Goal: Ask a question: Seek information or help from site administrators or community

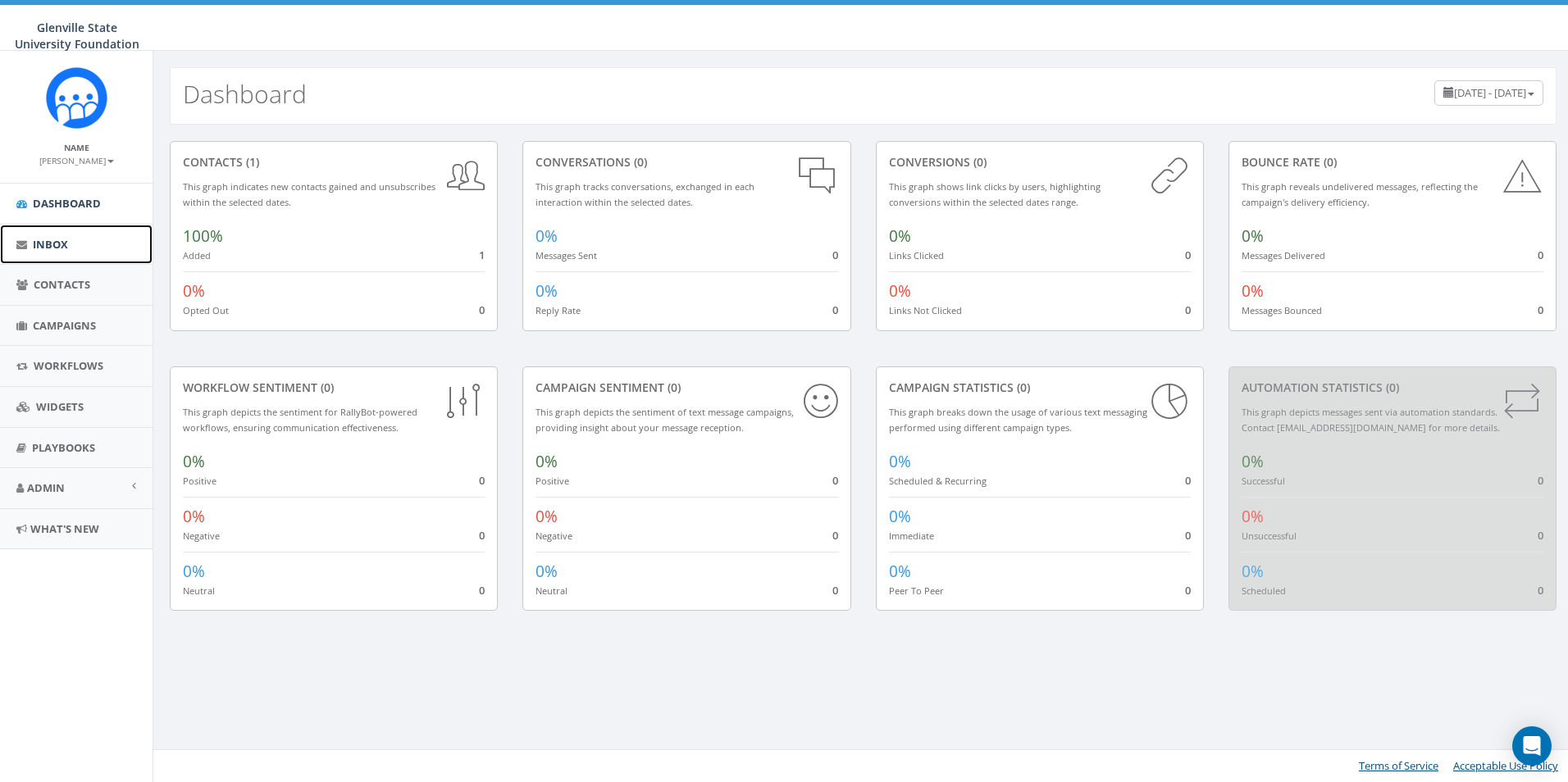
click at [83, 251] on link "Inbox" at bounding box center [76, 244] width 152 height 41
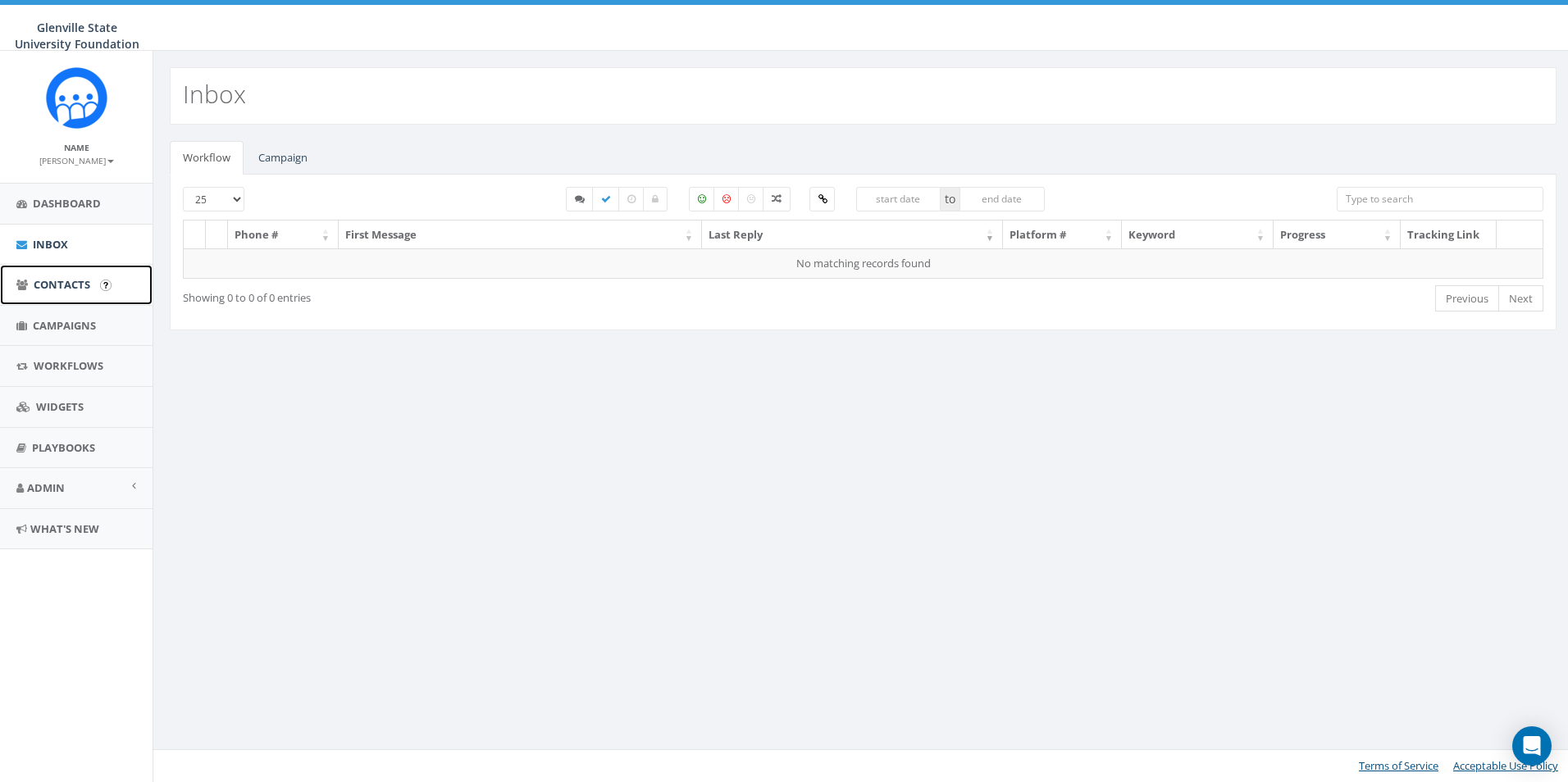
click at [63, 288] on span "Contacts" at bounding box center [61, 284] width 56 height 15
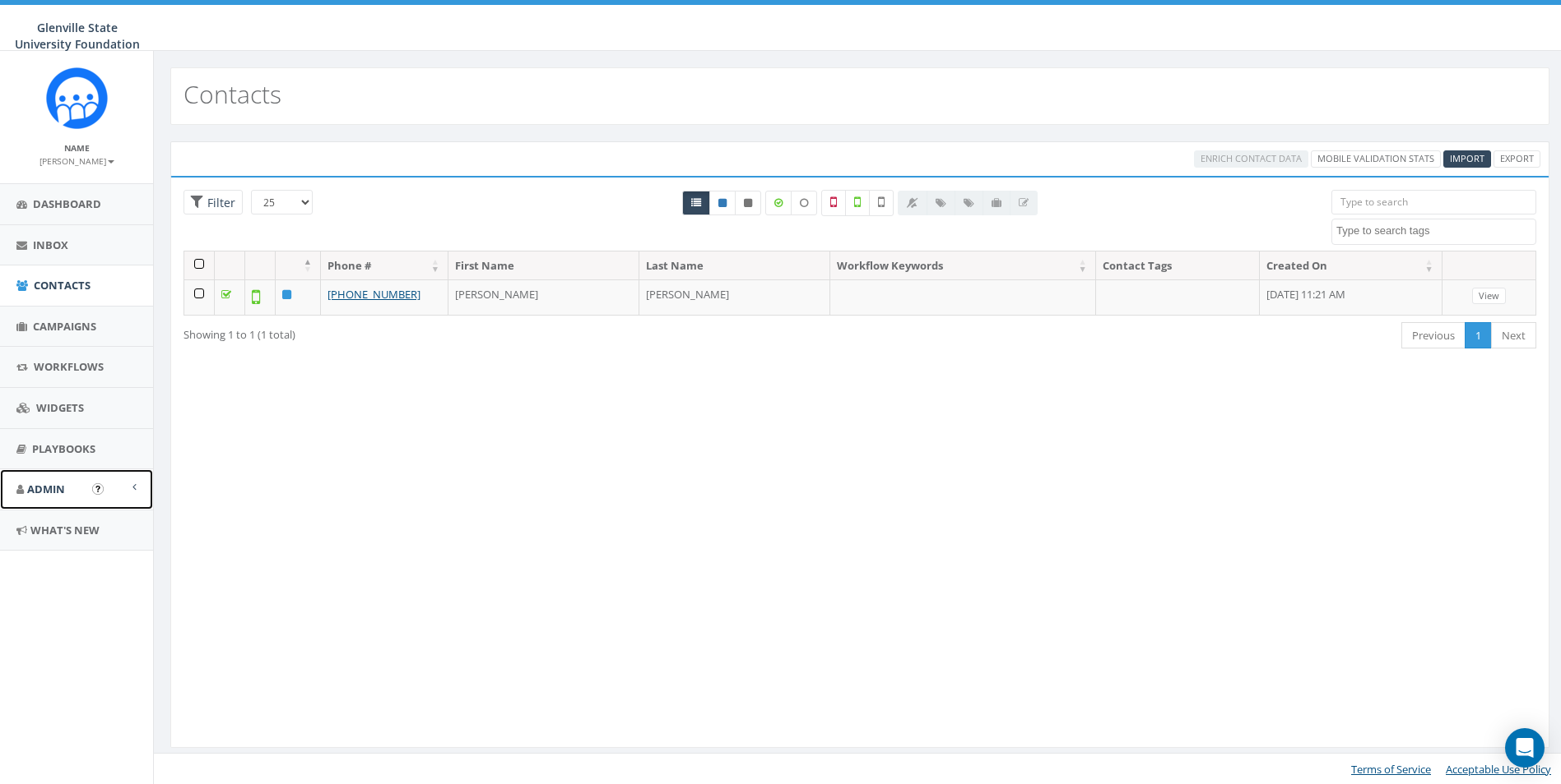
click at [115, 492] on link "Admin" at bounding box center [76, 489] width 153 height 41
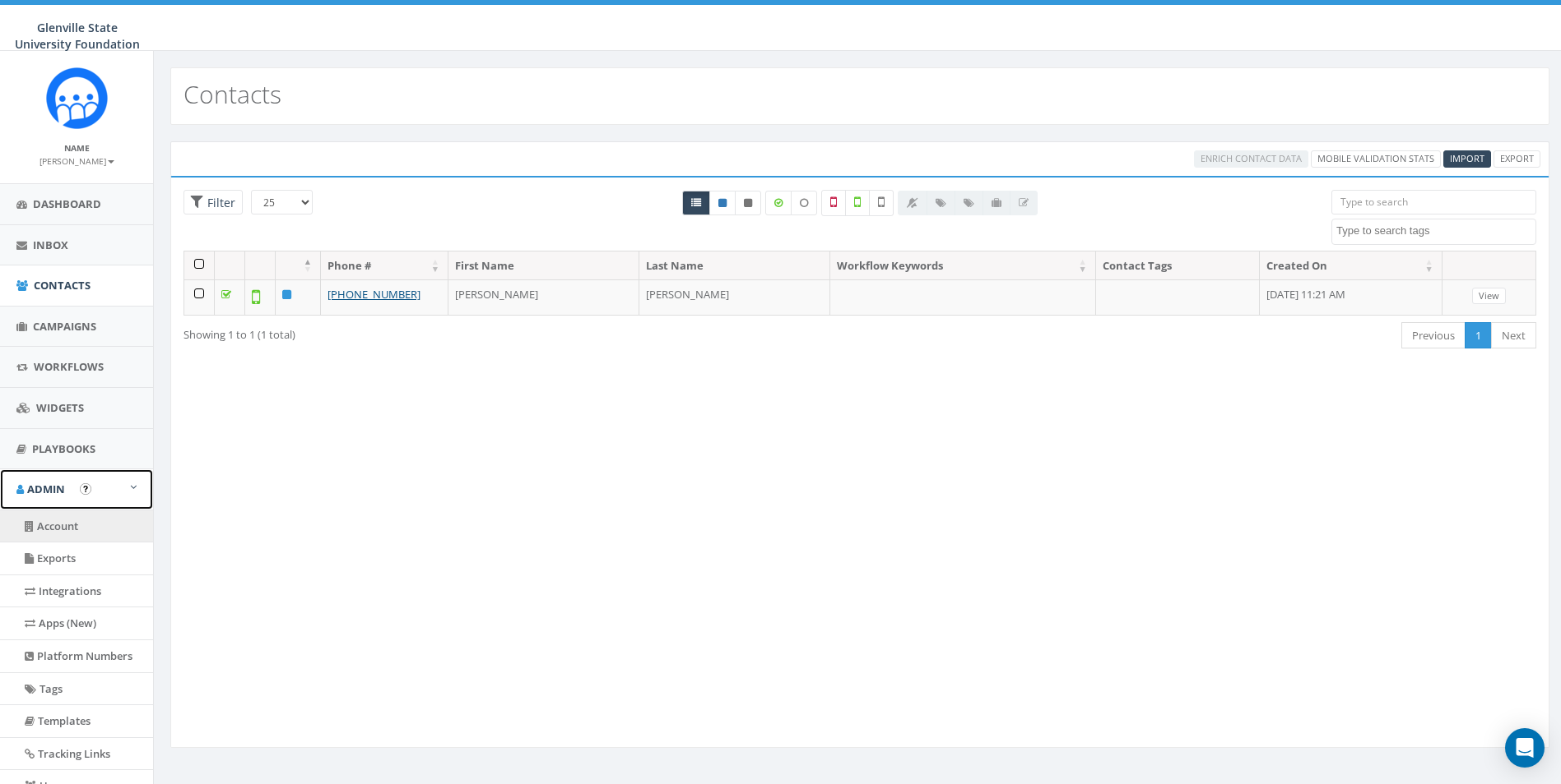
scroll to position [139, 0]
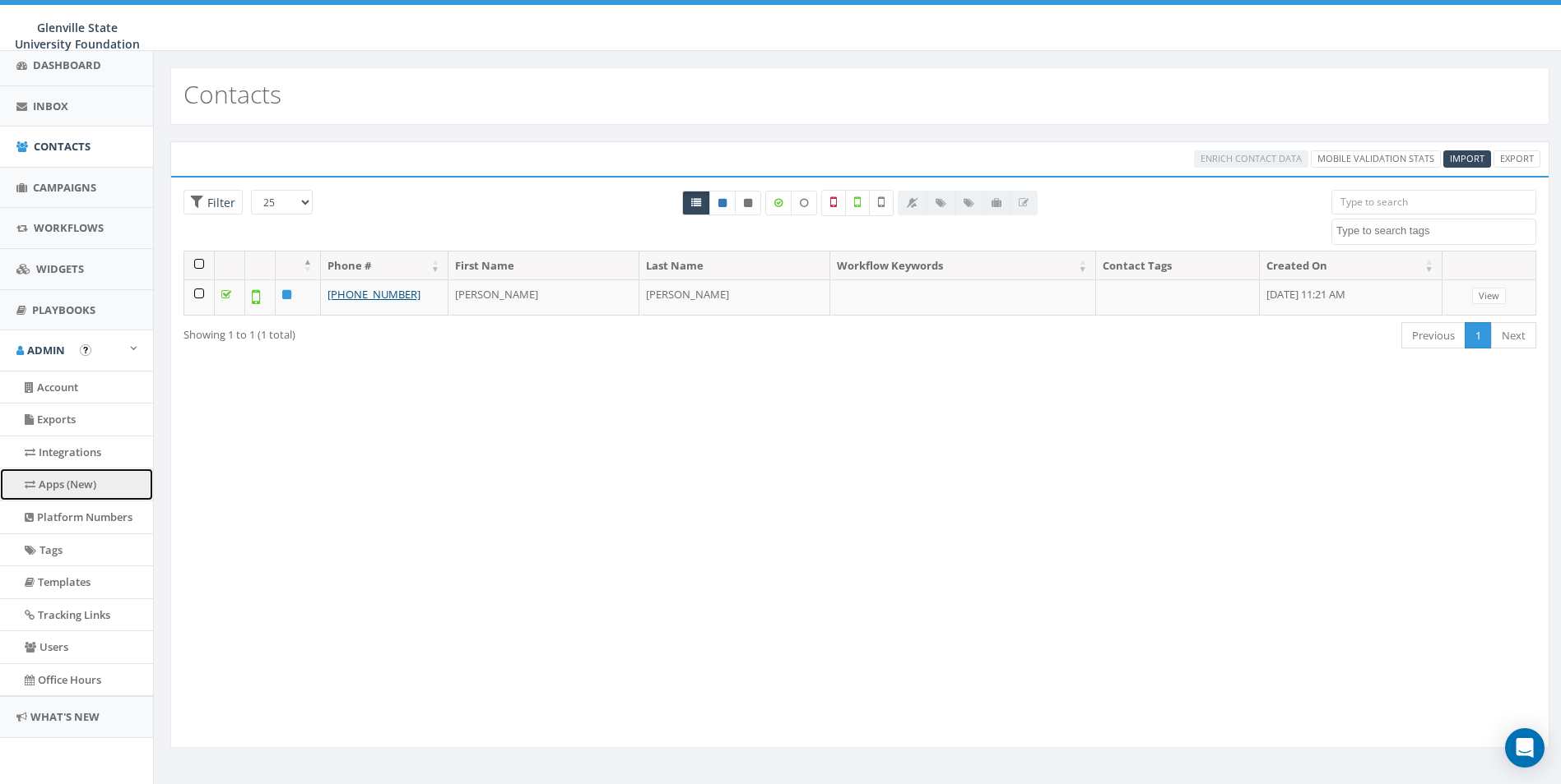
click at [74, 484] on link "Apps (New)" at bounding box center [76, 484] width 153 height 32
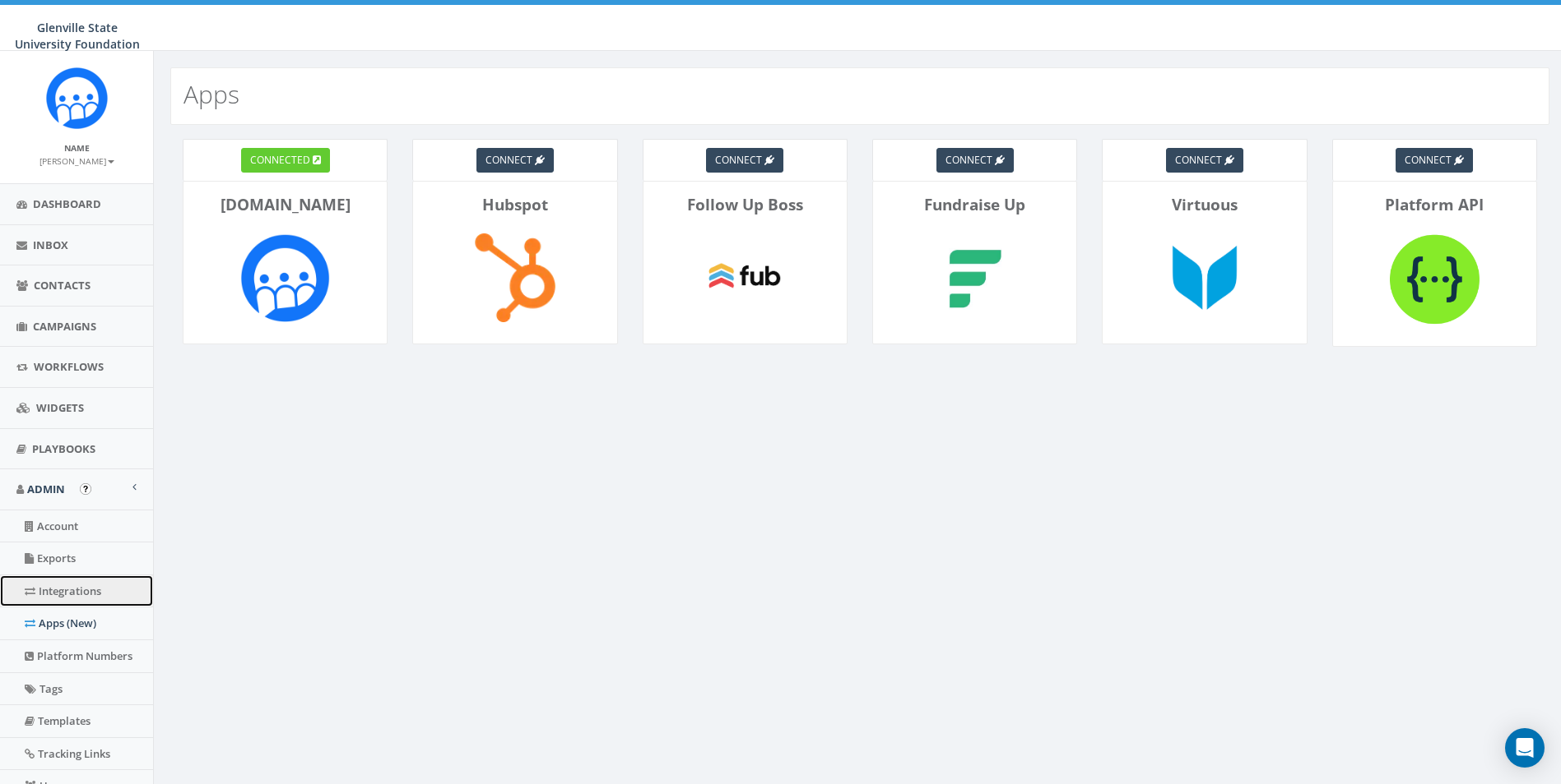
click at [56, 598] on link "Integrations" at bounding box center [76, 591] width 153 height 32
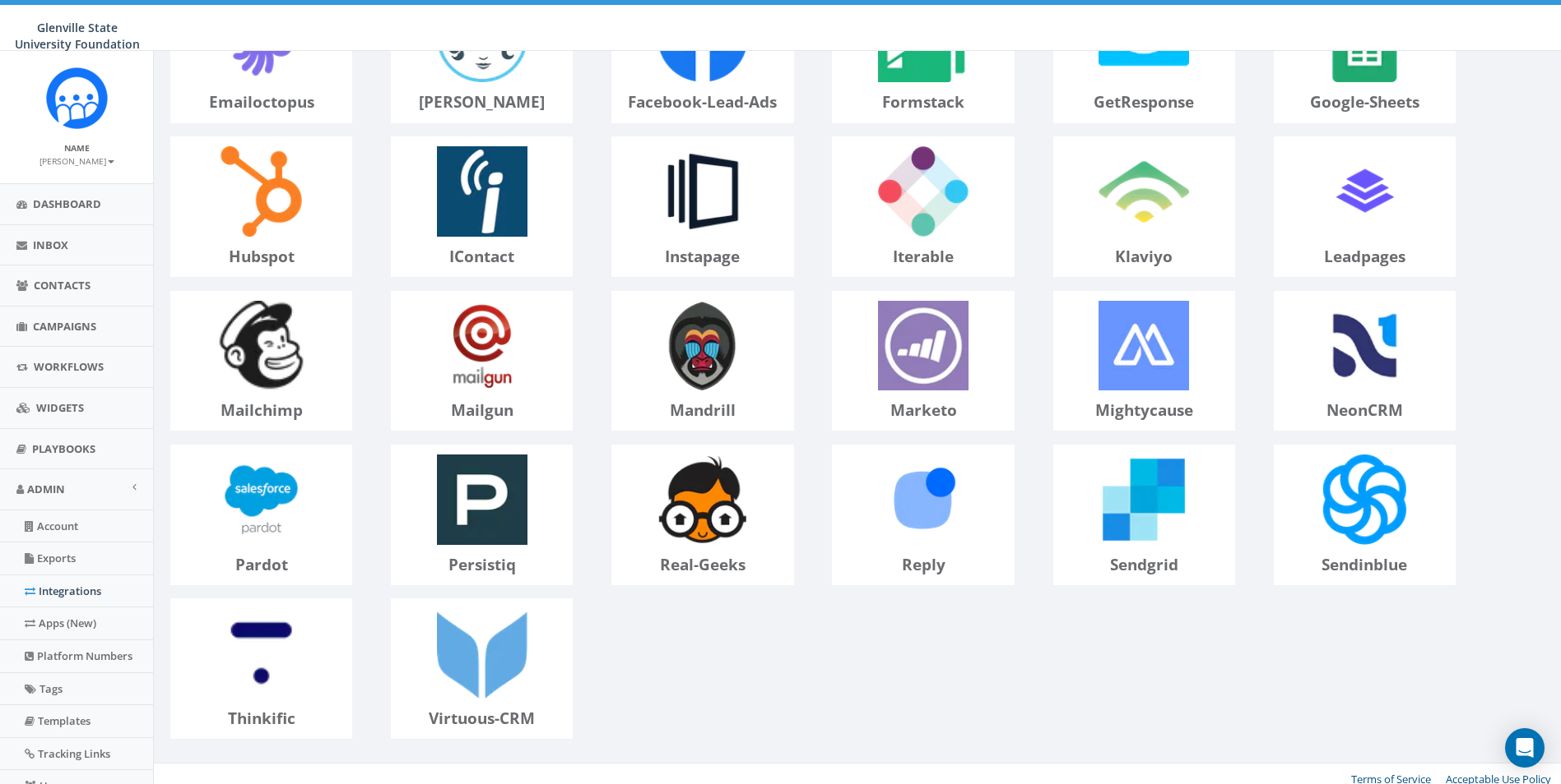
scroll to position [523, 0]
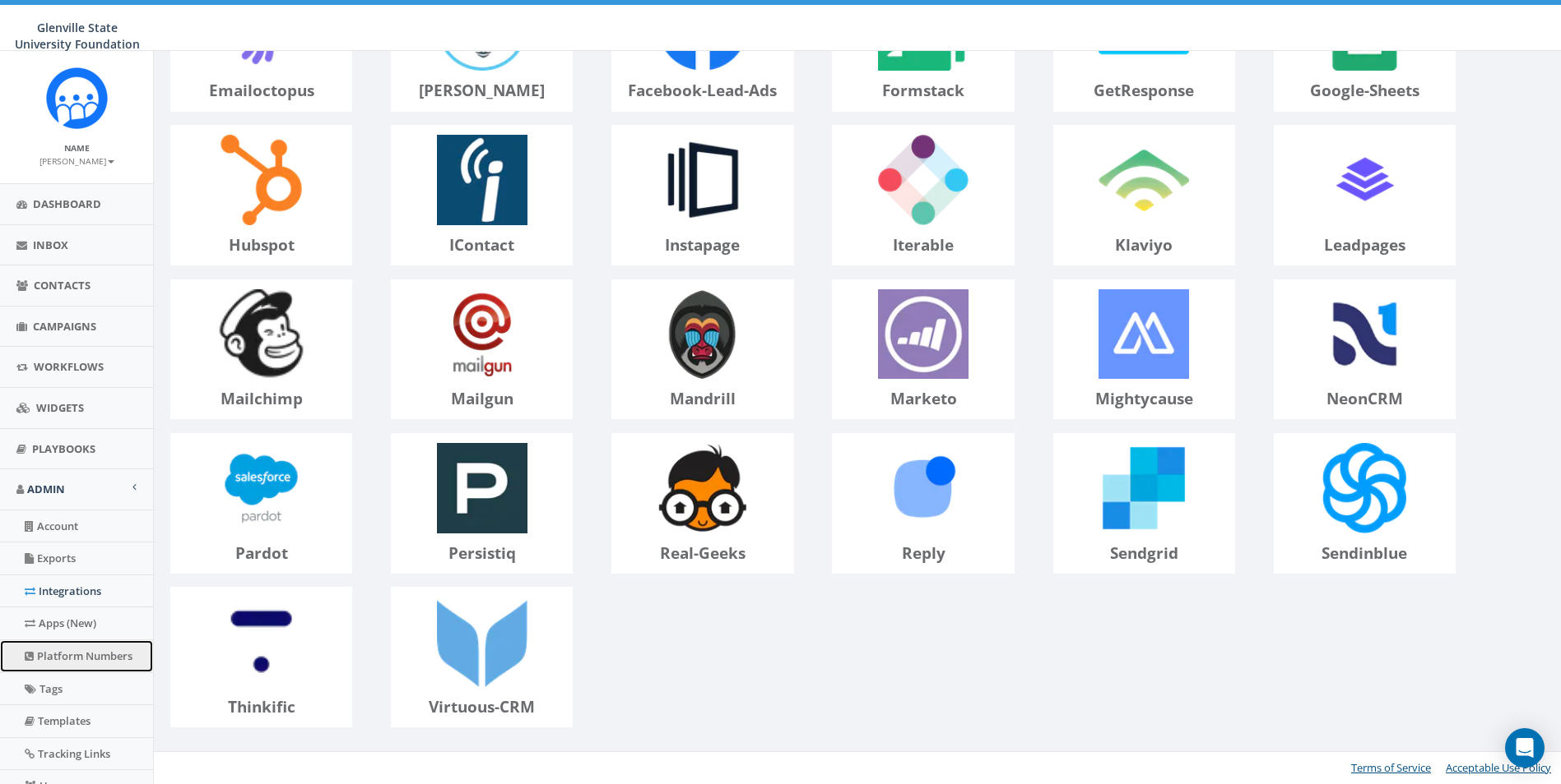
click at [64, 658] on link "Platform Numbers" at bounding box center [76, 656] width 153 height 32
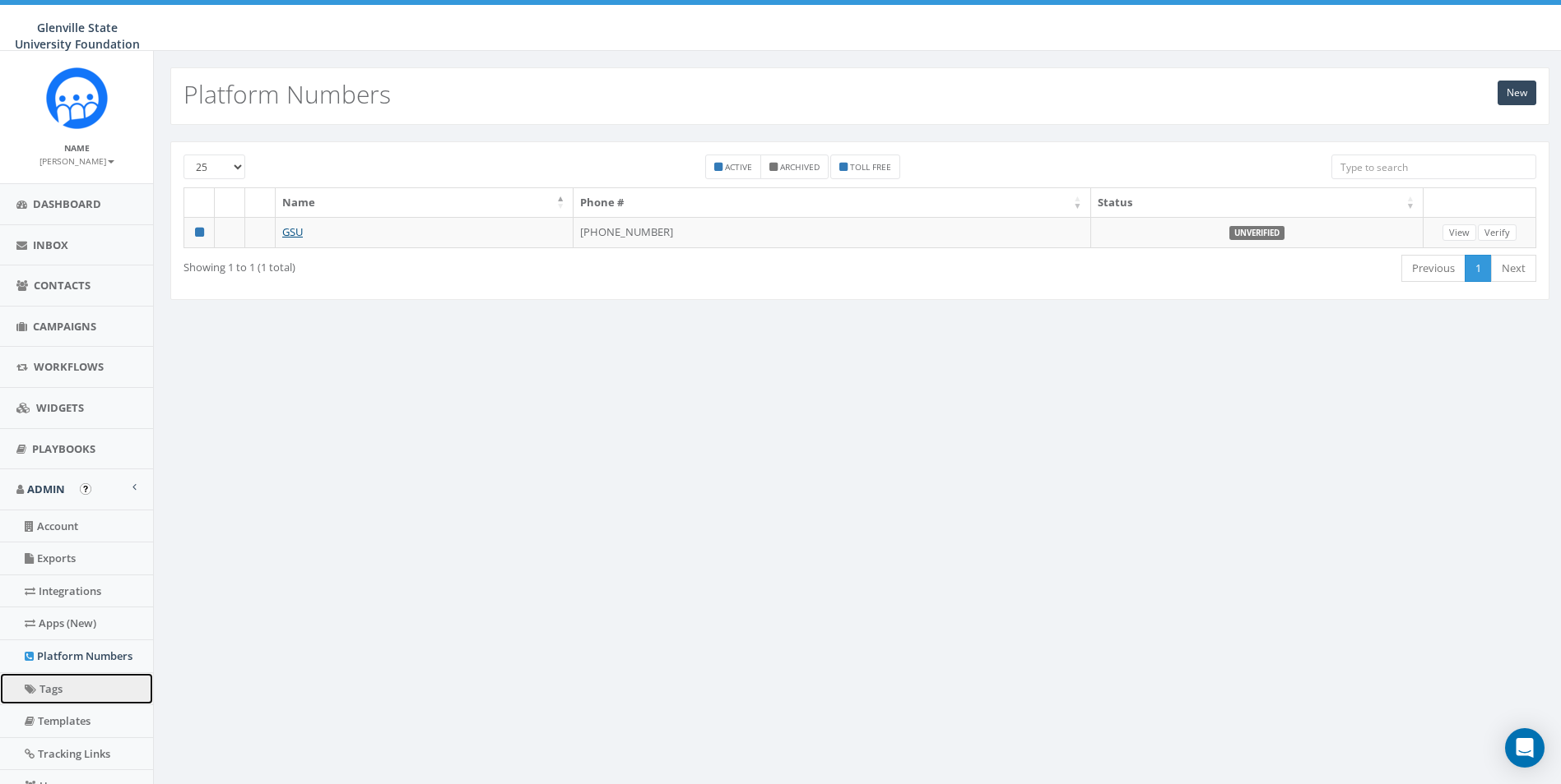
click at [44, 696] on link "Tags" at bounding box center [76, 690] width 153 height 32
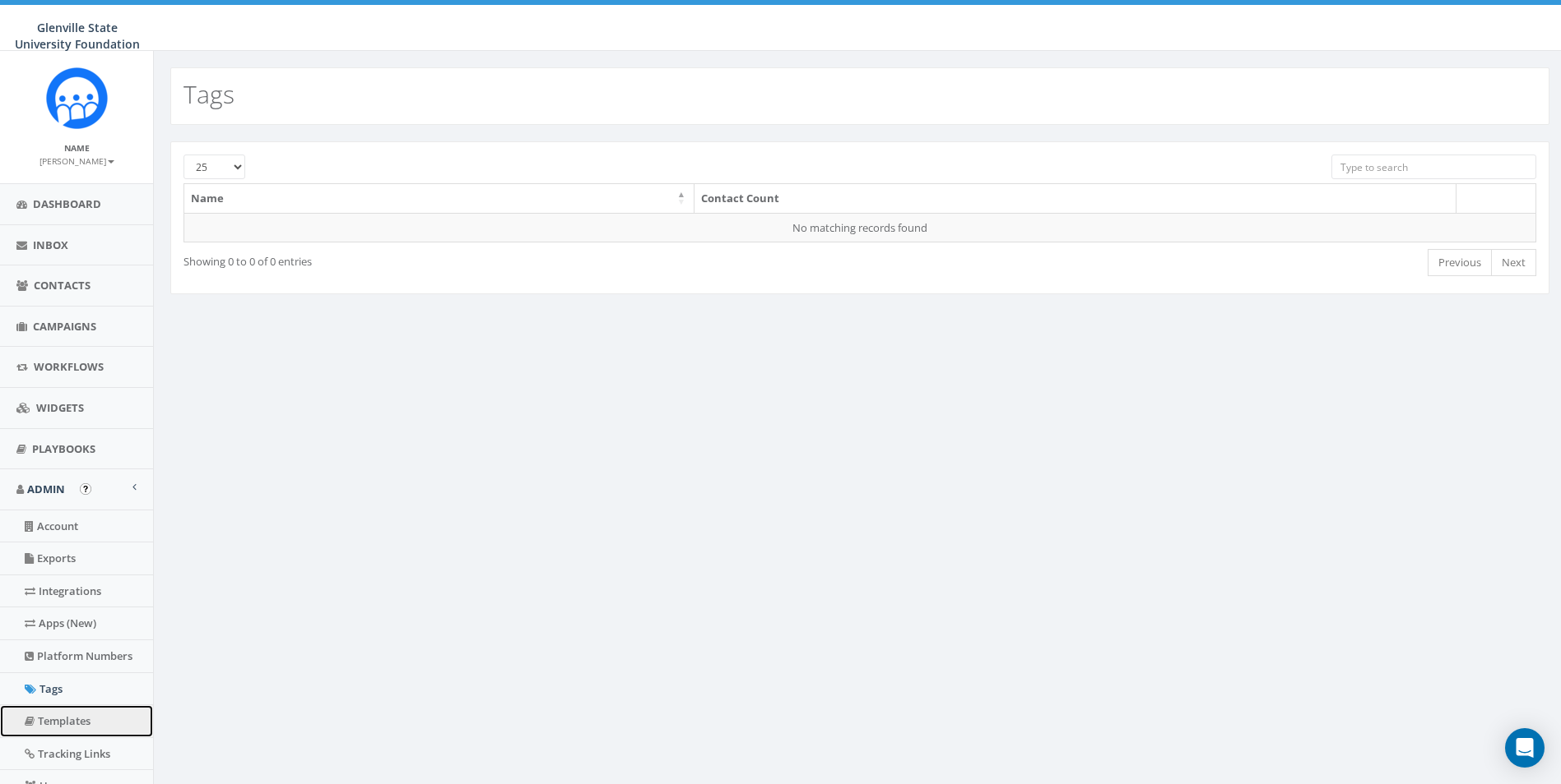
click at [52, 731] on link "Templates" at bounding box center [76, 721] width 153 height 32
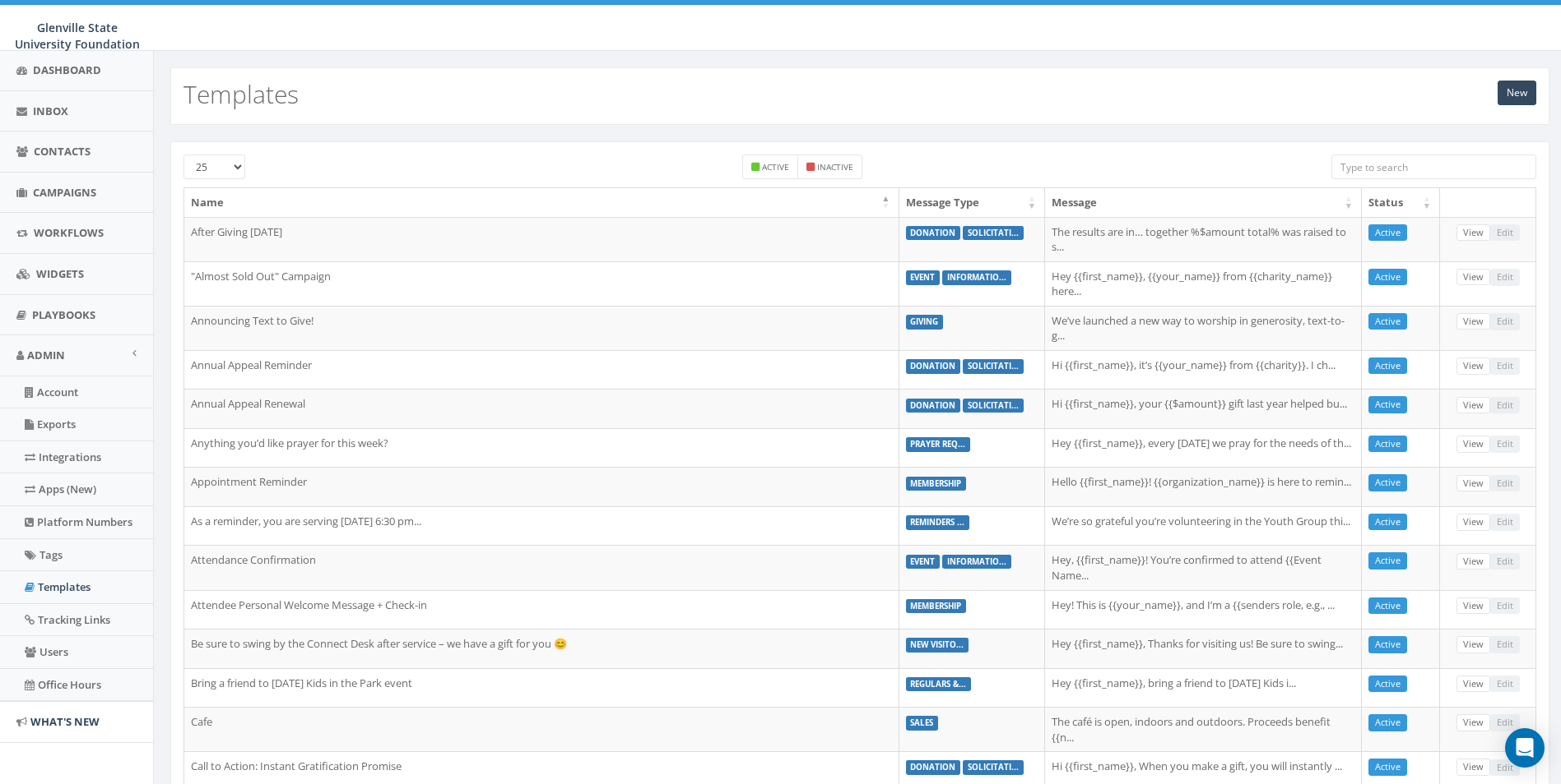
scroll to position [139, 0]
click at [83, 639] on link "Users" at bounding box center [76, 647] width 153 height 32
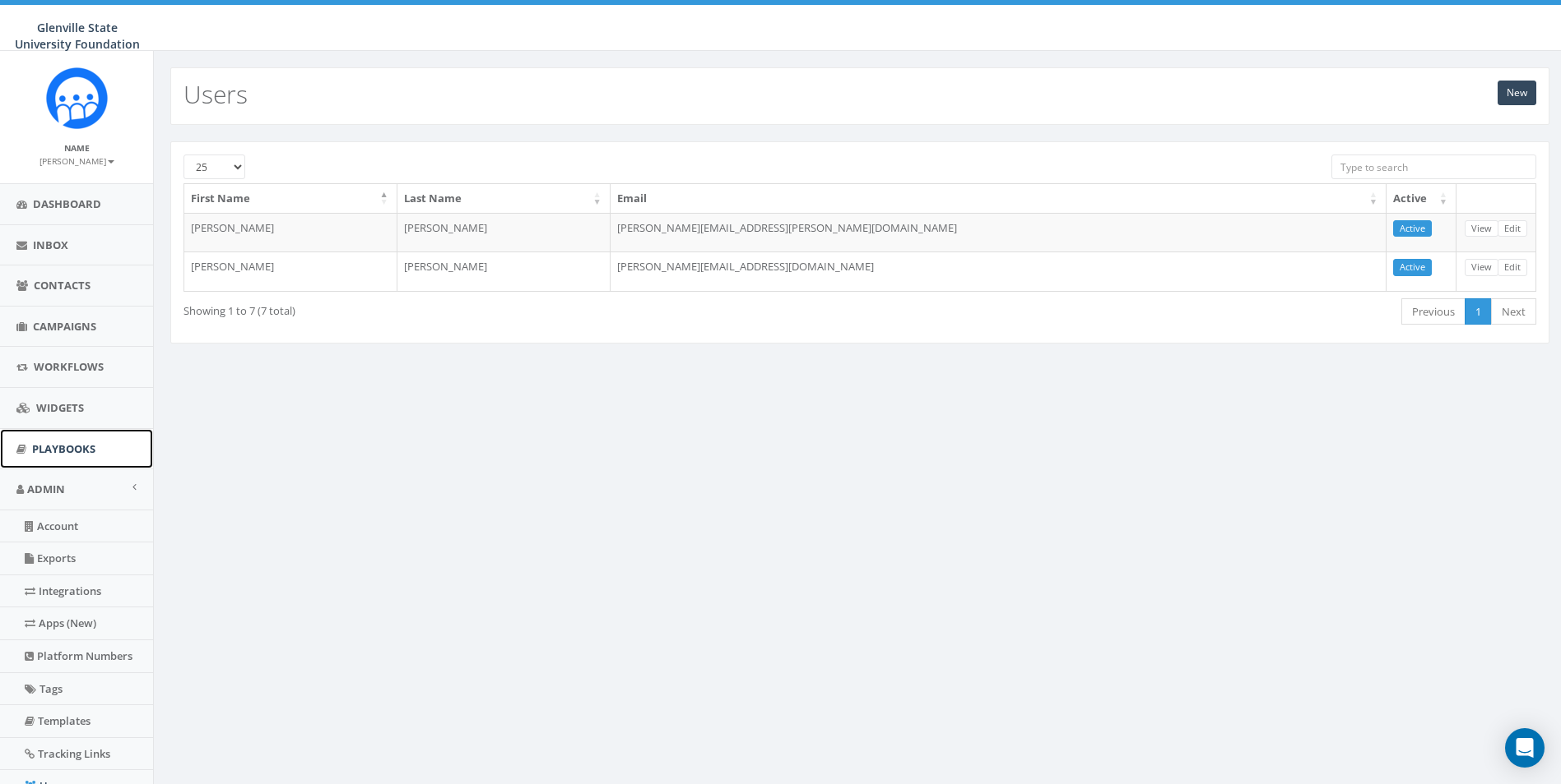
click at [67, 444] on span "Playbooks" at bounding box center [64, 449] width 64 height 15
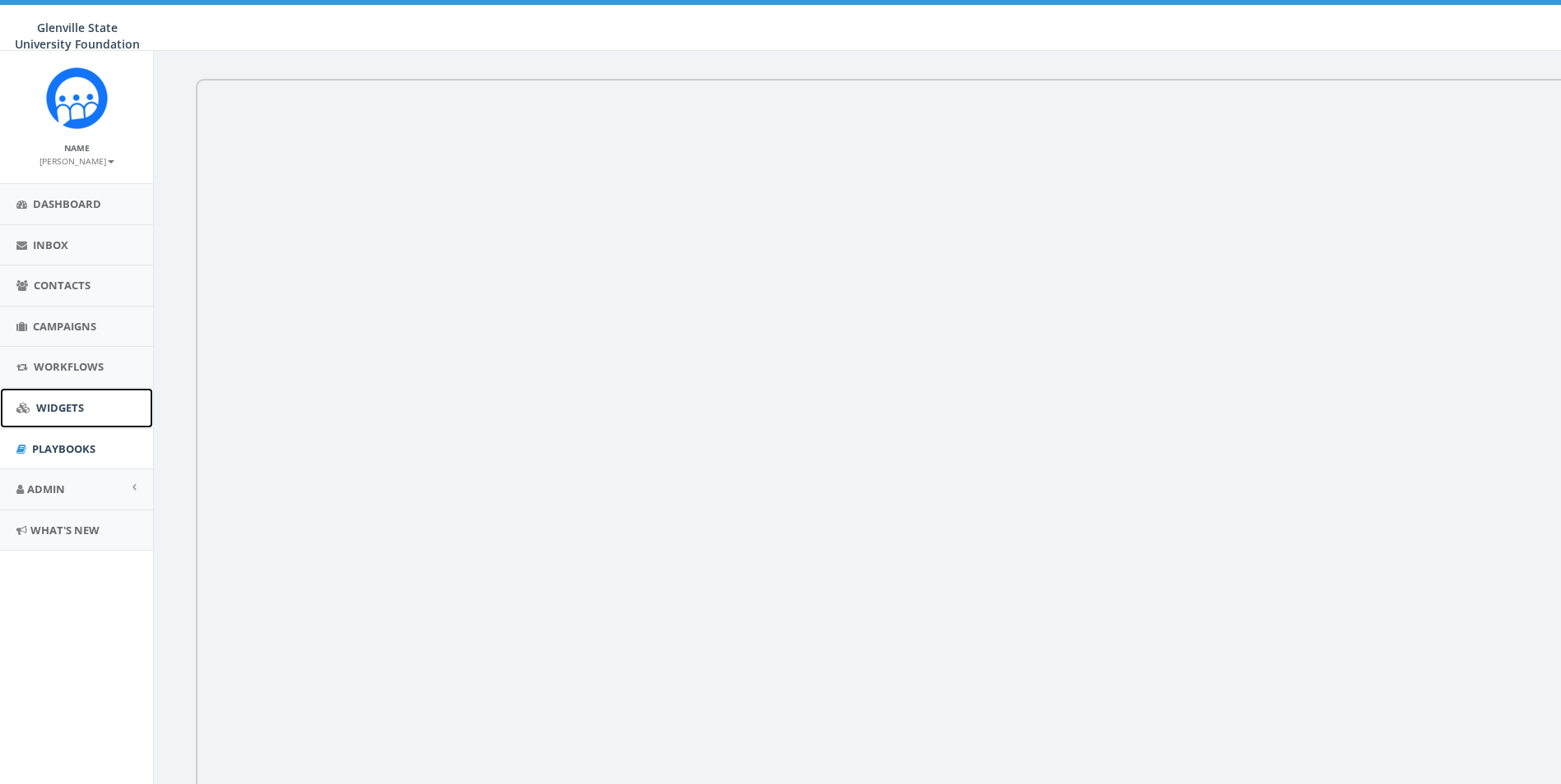
click at [60, 418] on link "Widgets" at bounding box center [76, 408] width 153 height 41
click at [88, 529] on span "What's New" at bounding box center [66, 530] width 70 height 15
click at [66, 530] on span "What's New" at bounding box center [66, 530] width 70 height 15
click at [92, 486] on img "Open In-App Guide" at bounding box center [98, 489] width 12 height 12
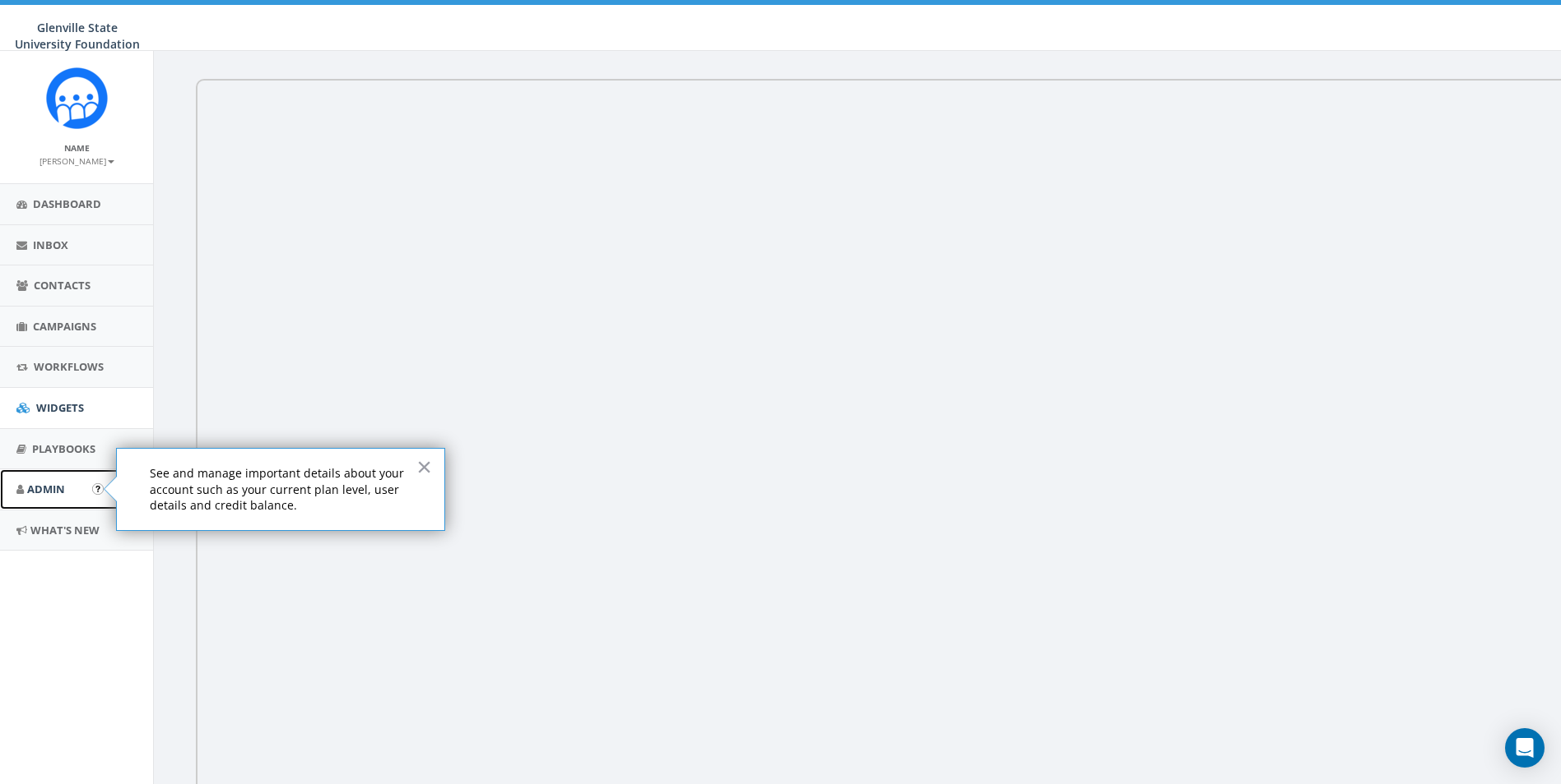
click at [70, 491] on link "Admin" at bounding box center [76, 489] width 153 height 41
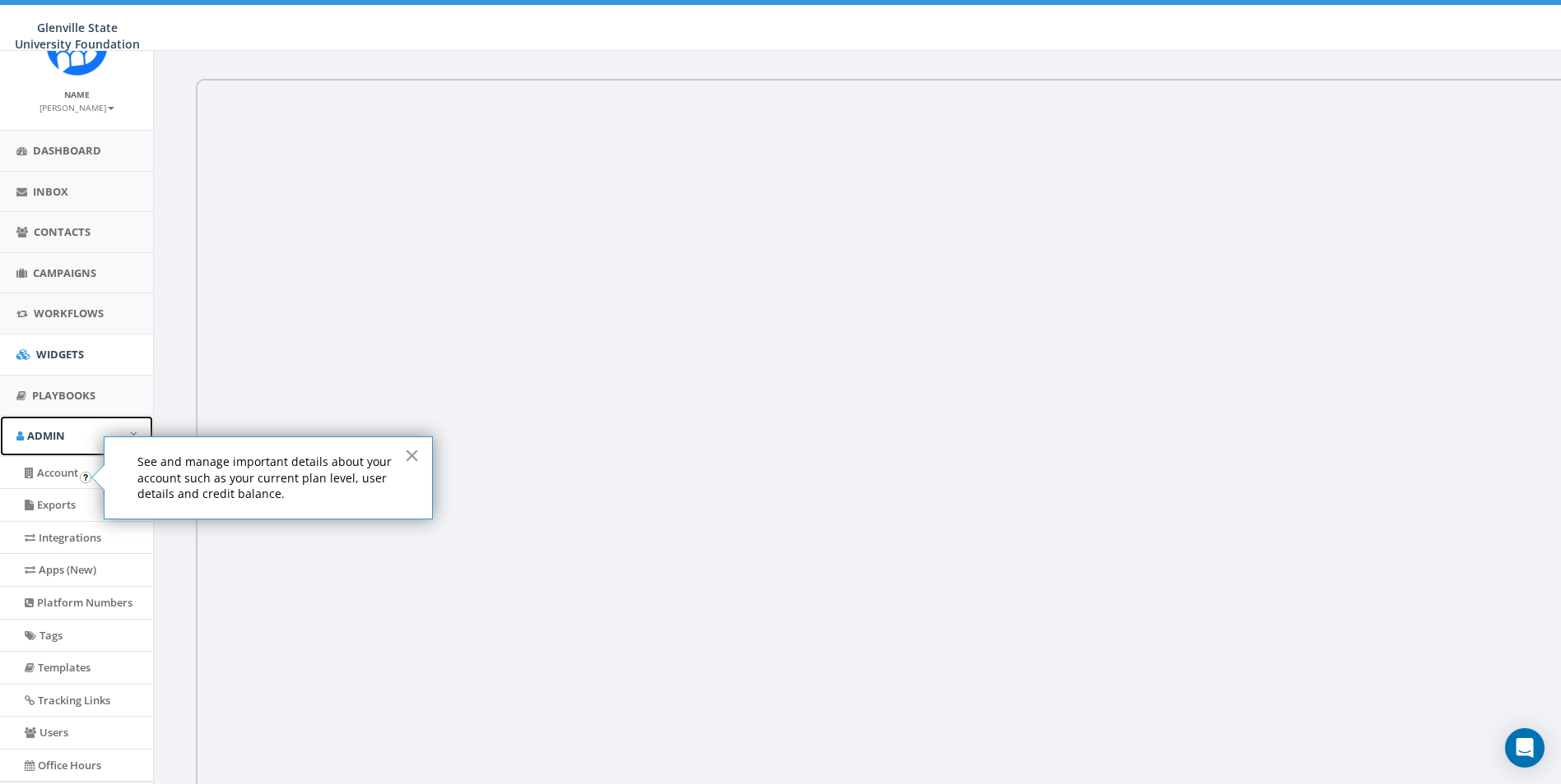
scroll to position [139, 0]
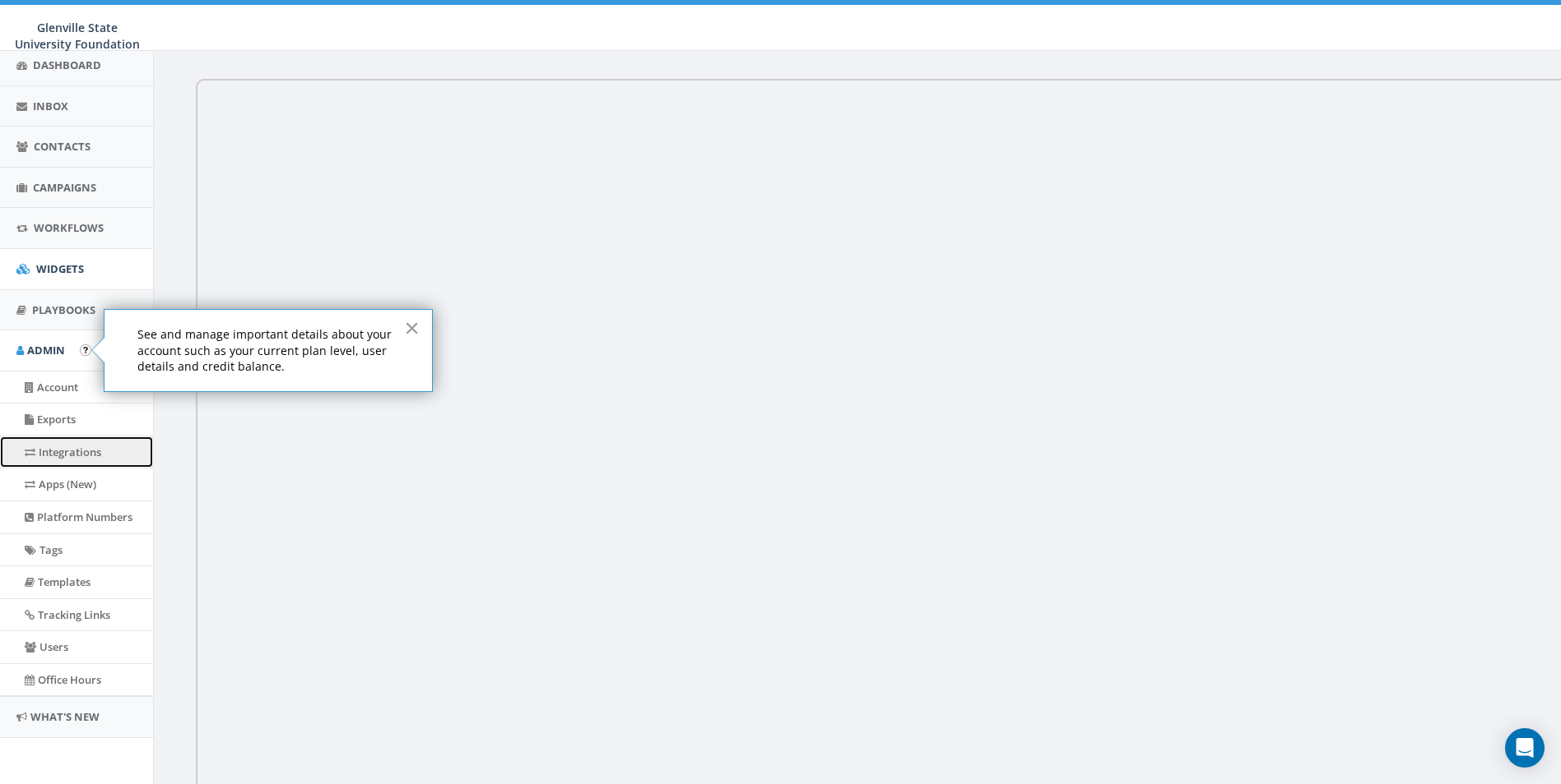
click at [94, 461] on link "Integrations" at bounding box center [76, 453] width 153 height 32
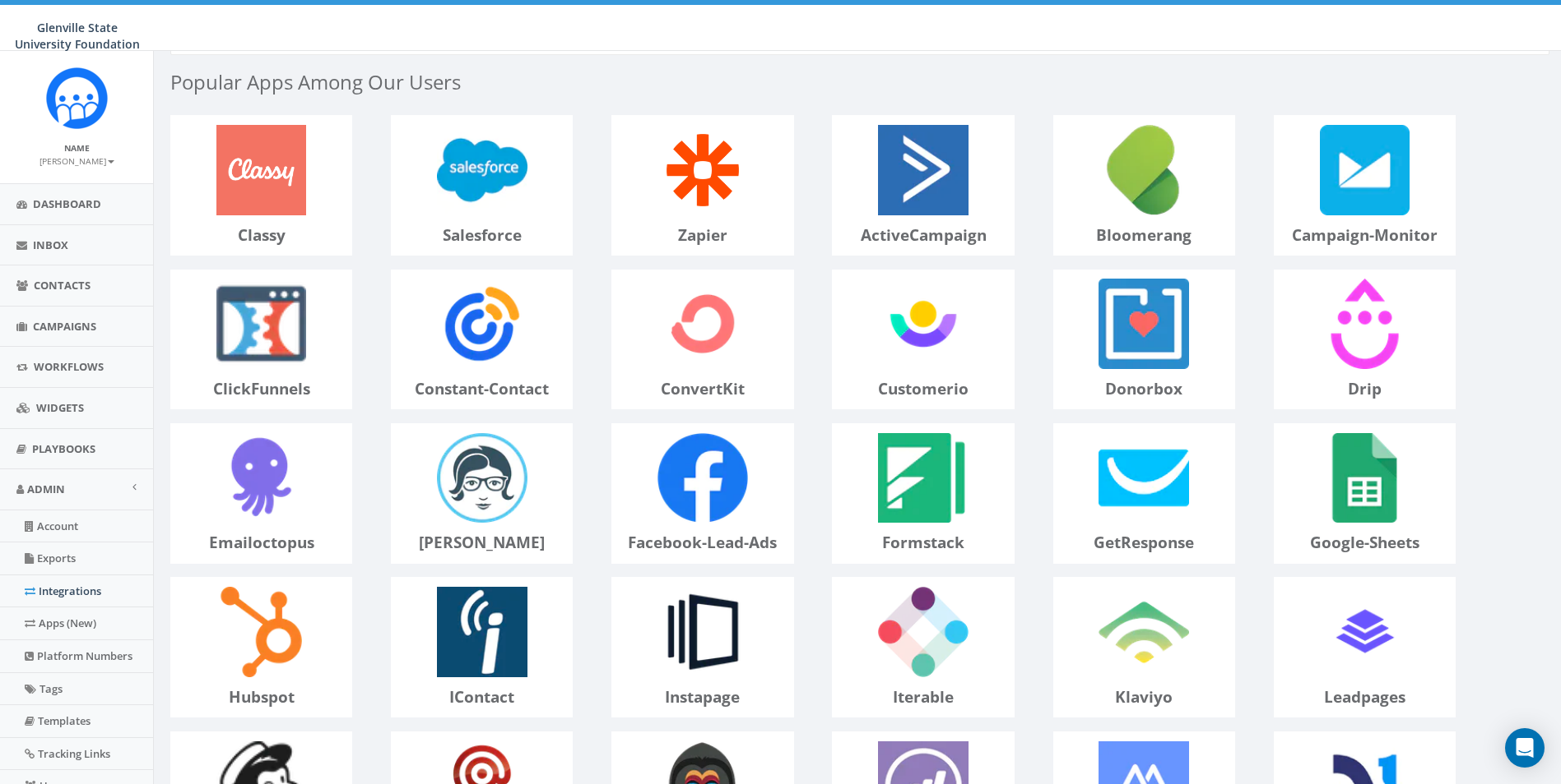
scroll to position [165, 0]
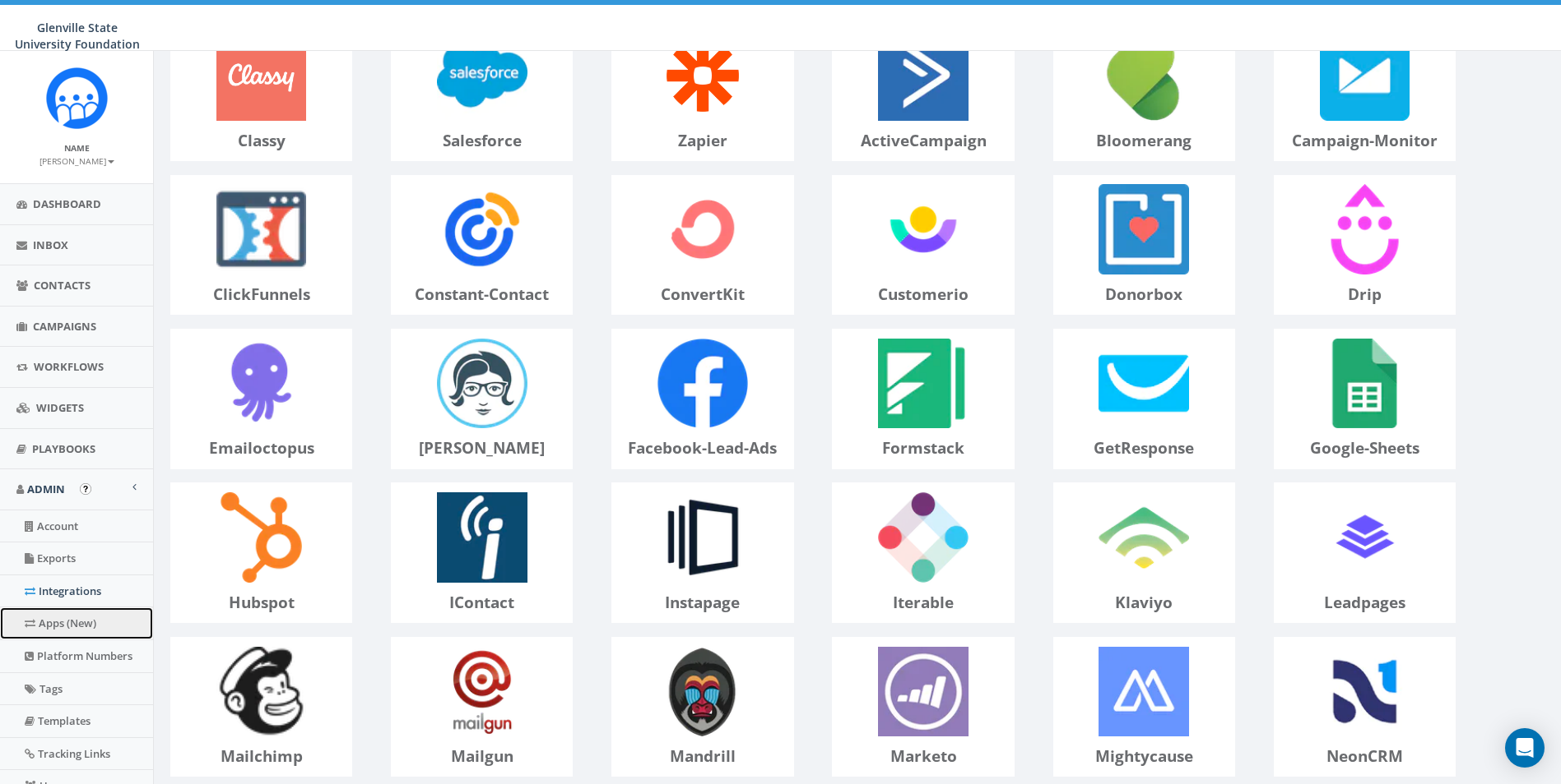
click at [67, 612] on link "Apps (New)" at bounding box center [76, 623] width 153 height 32
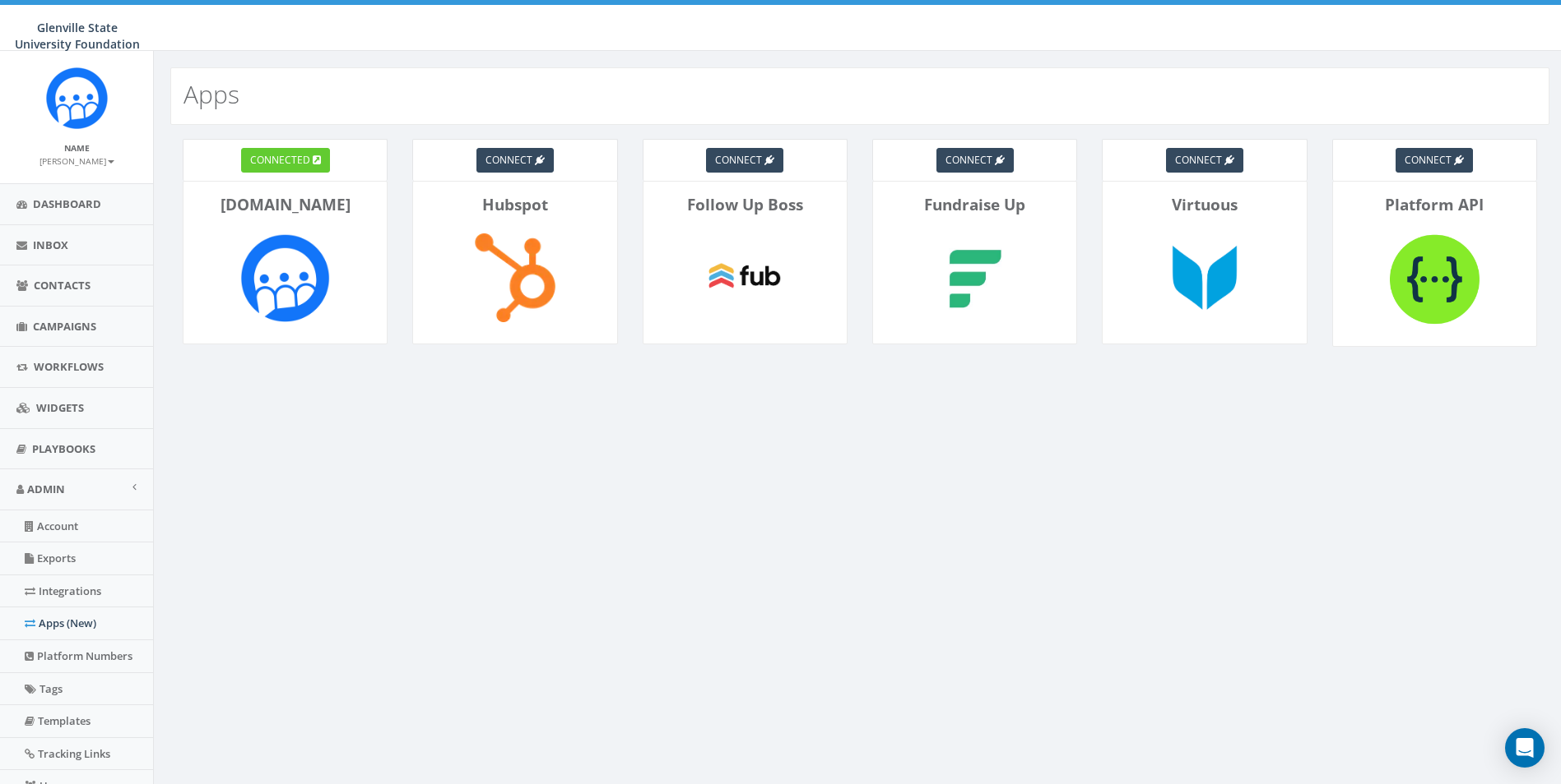
click at [289, 262] on img at bounding box center [285, 278] width 107 height 107
click at [298, 151] on link "connected" at bounding box center [285, 160] width 88 height 25
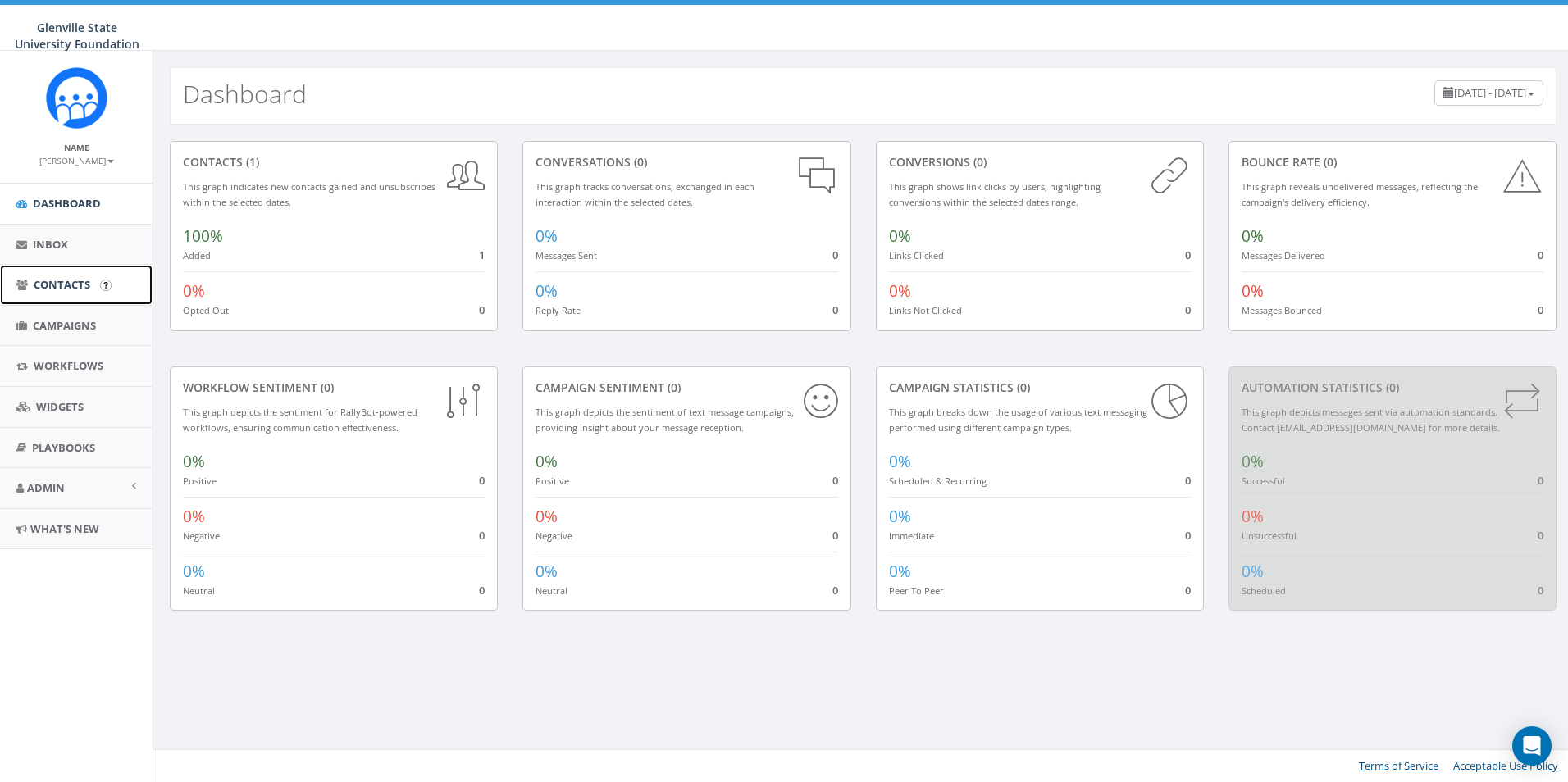
click at [70, 289] on span "Contacts" at bounding box center [61, 284] width 56 height 15
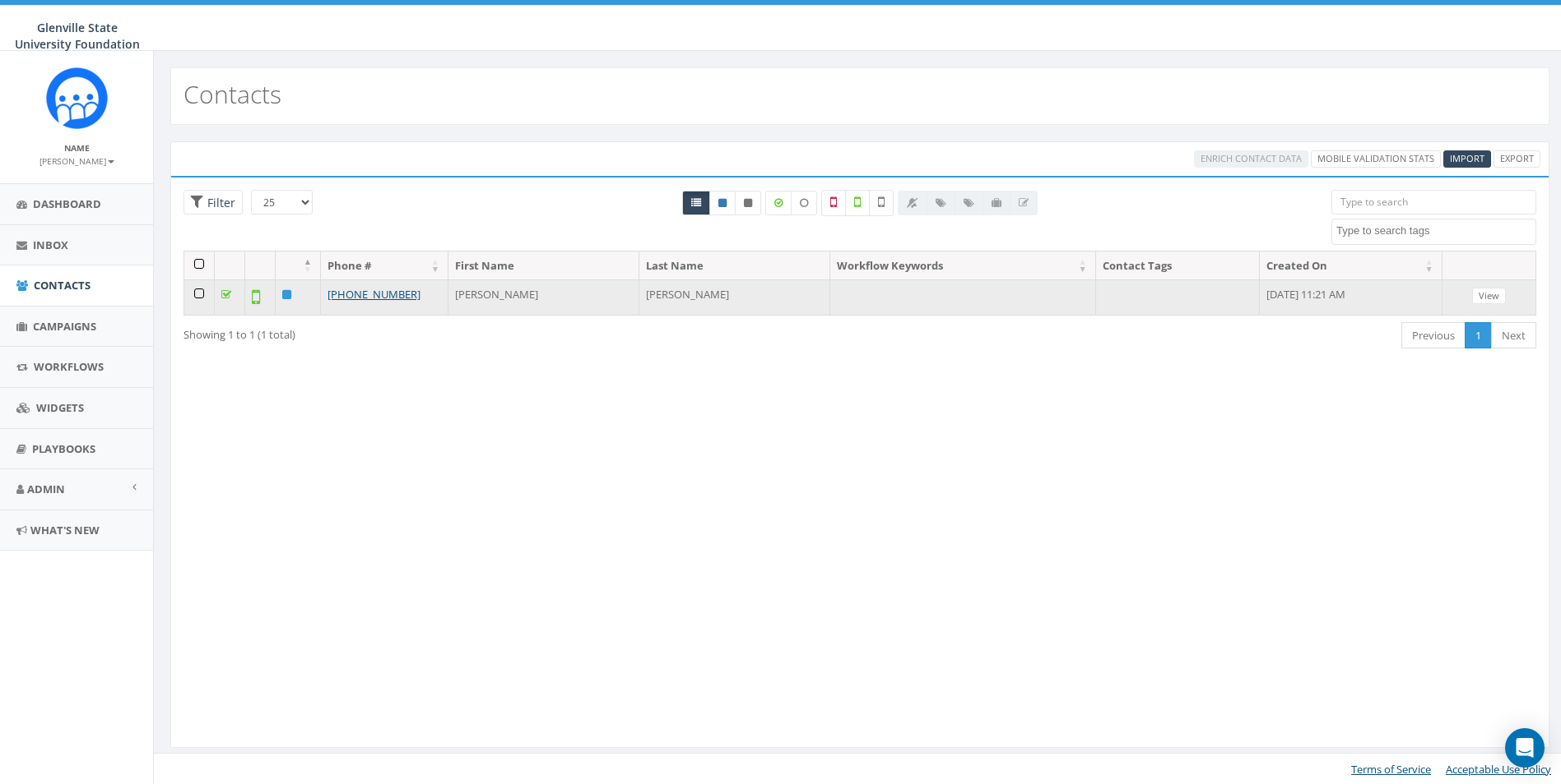
click at [224, 295] on icon at bounding box center [226, 295] width 10 height 11
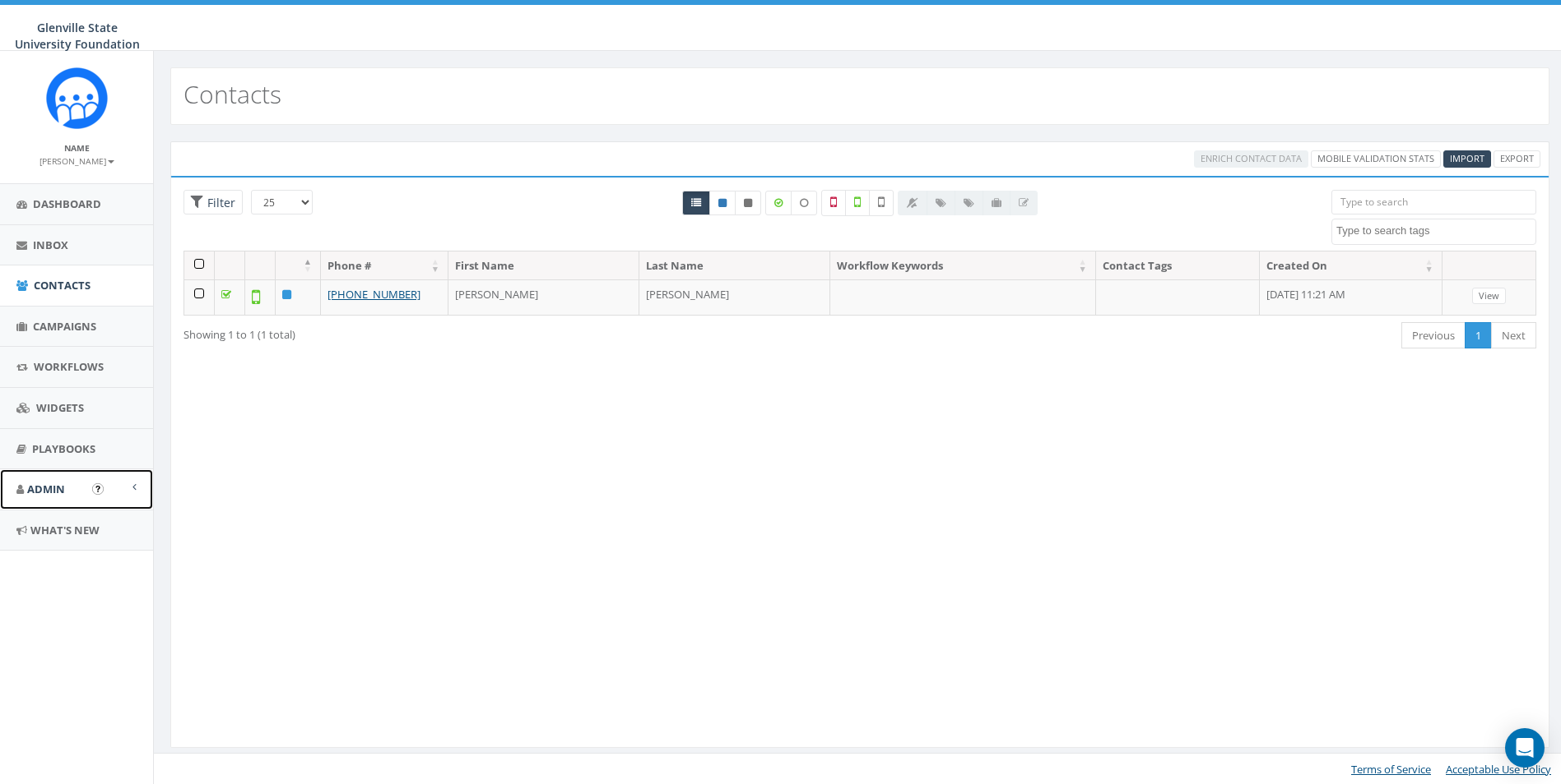
click at [138, 484] on link "Admin" at bounding box center [76, 489] width 153 height 41
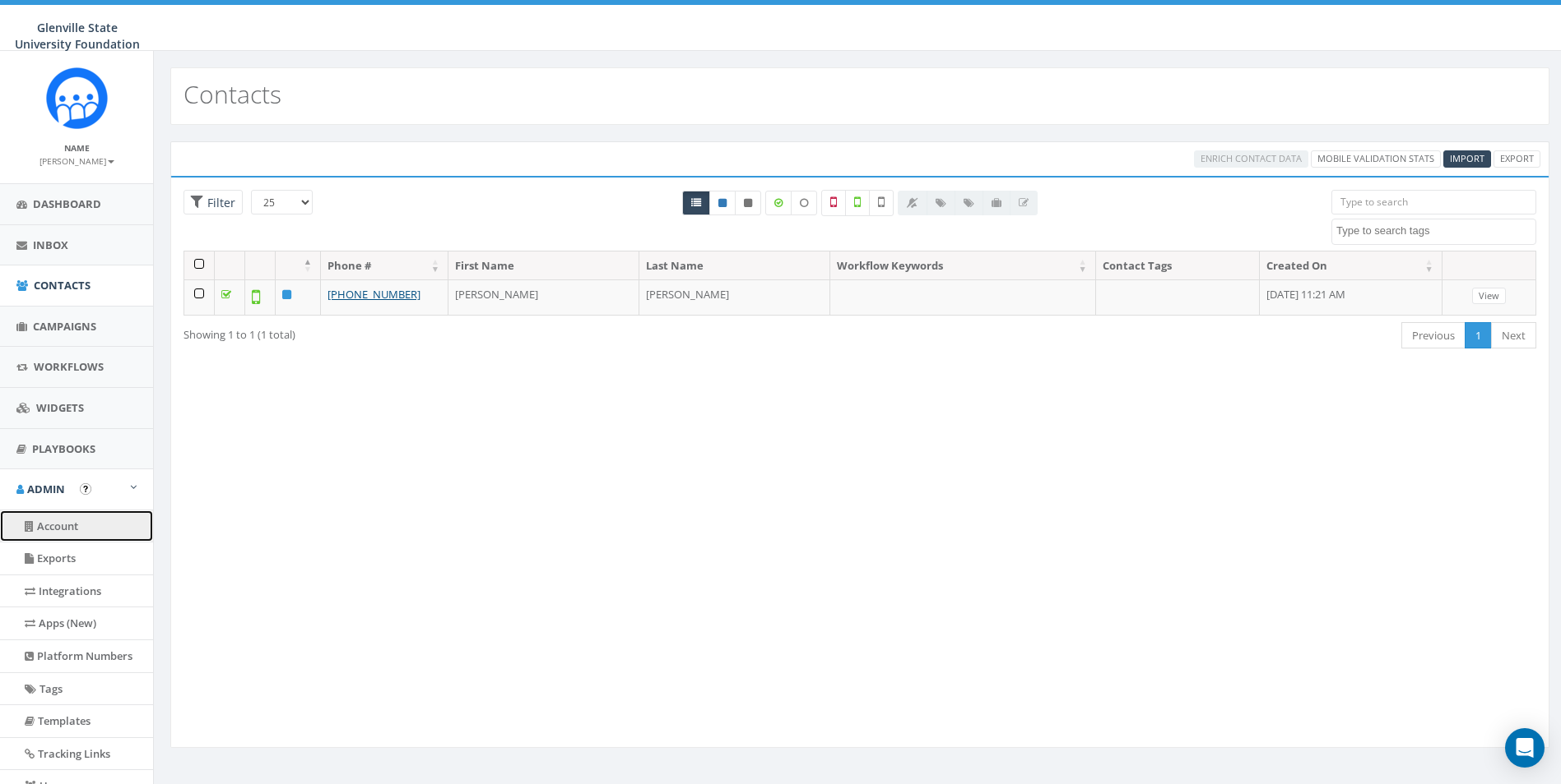
click at [86, 518] on link "Account" at bounding box center [76, 526] width 153 height 32
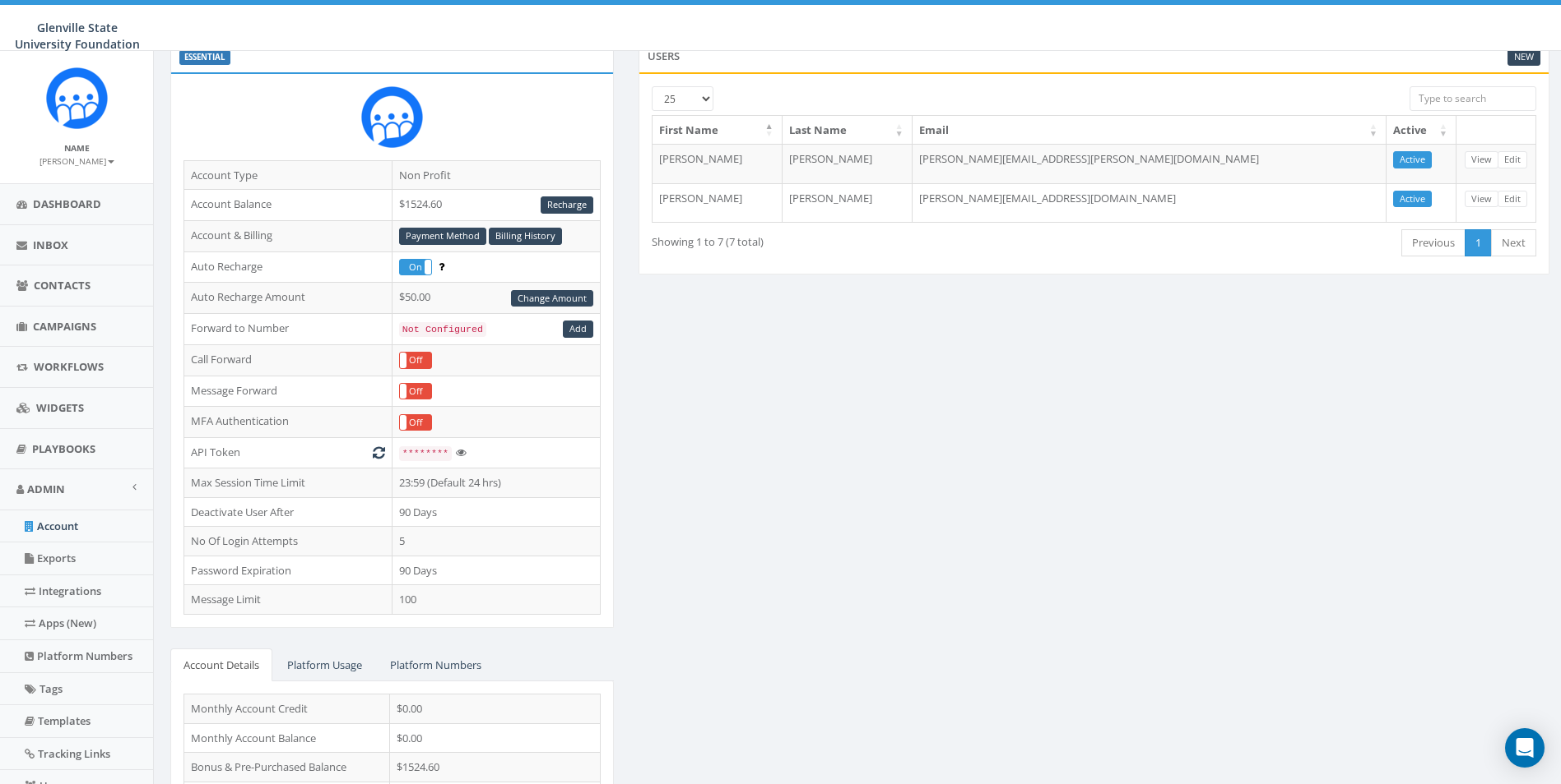
scroll to position [208, 0]
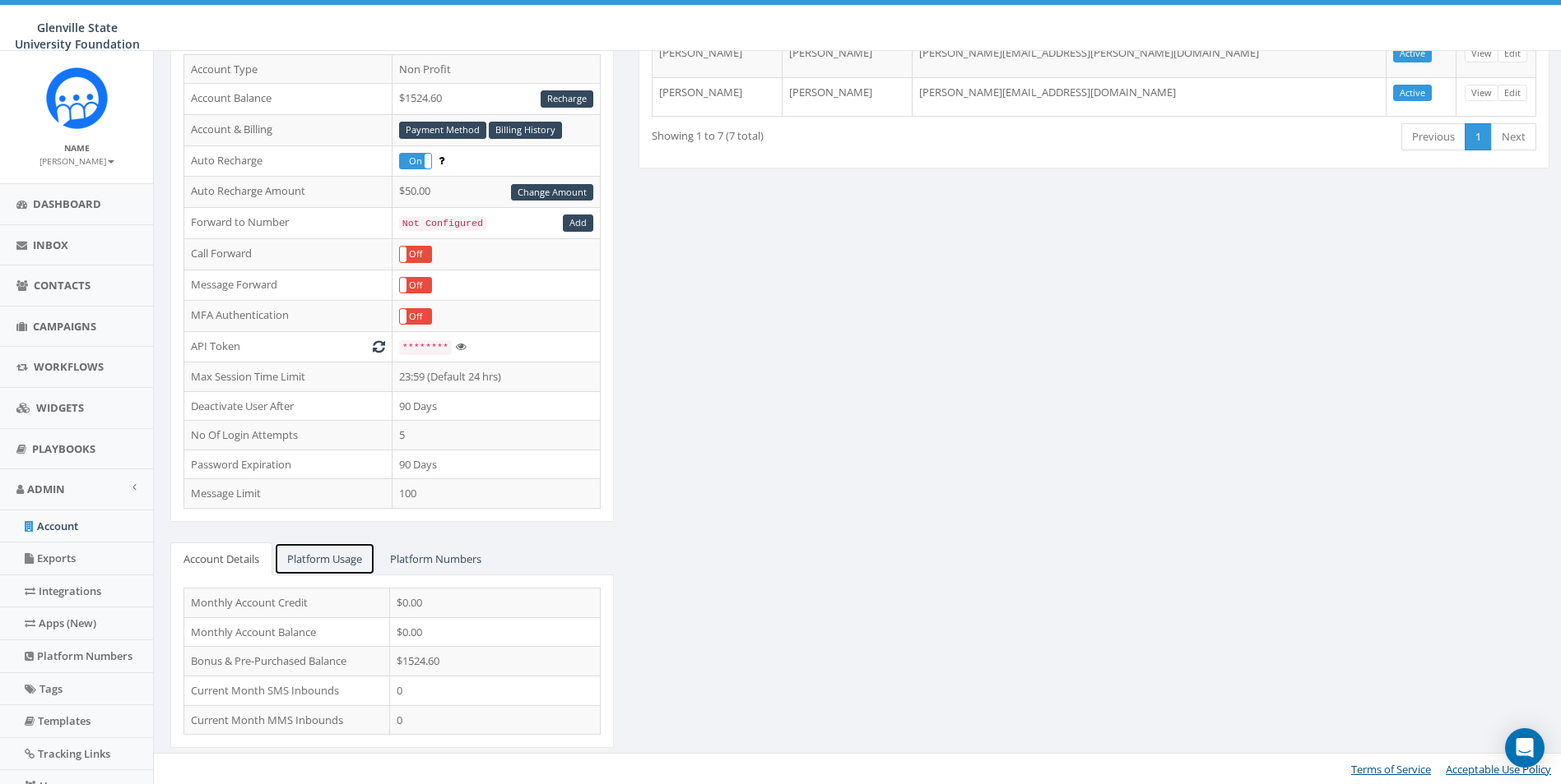
click at [337, 549] on link "Platform Usage" at bounding box center [325, 560] width 101 height 34
click at [419, 563] on link "Platform Numbers" at bounding box center [435, 560] width 117 height 34
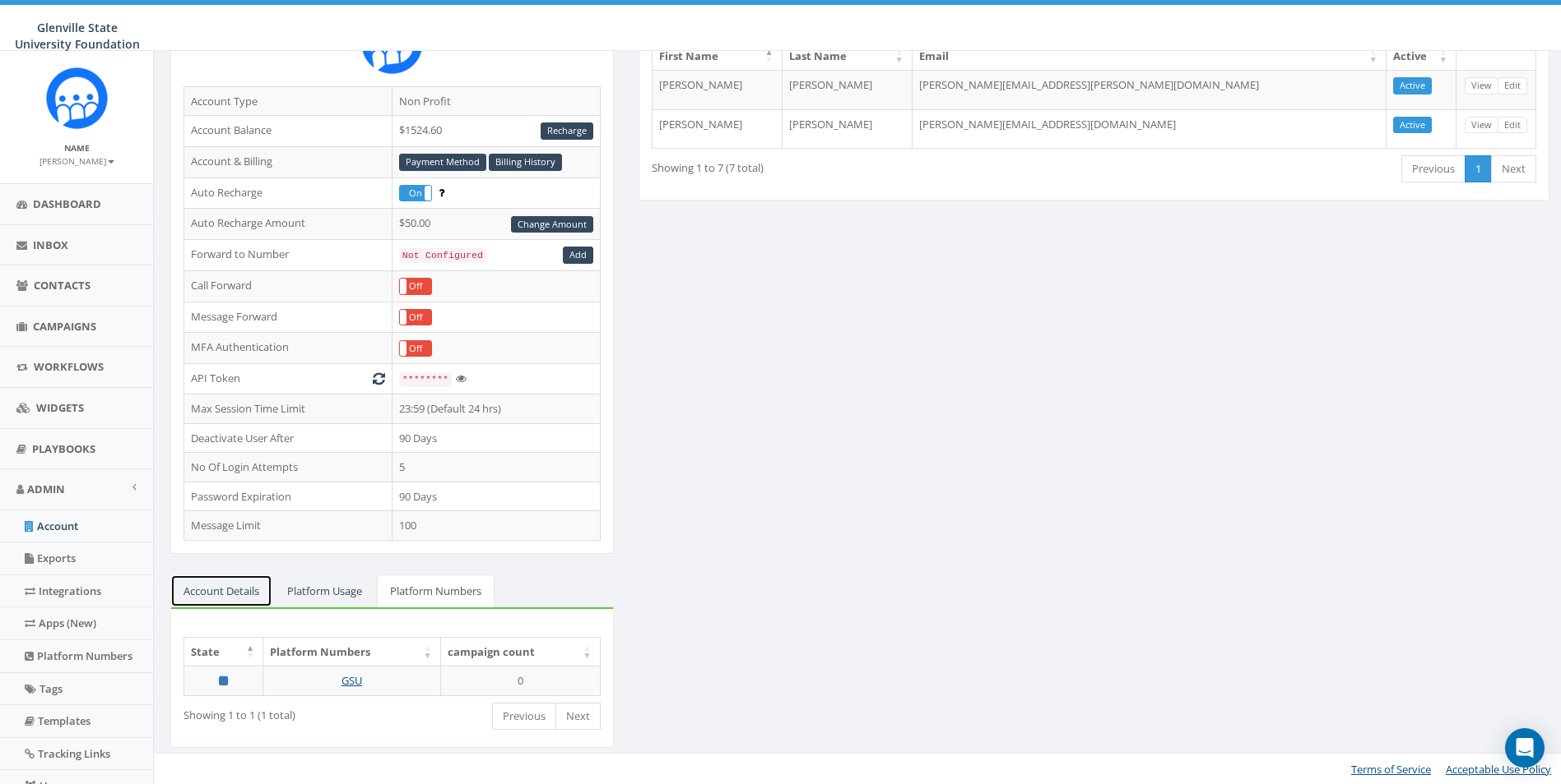
click at [218, 604] on link "Account Details" at bounding box center [220, 591] width 102 height 34
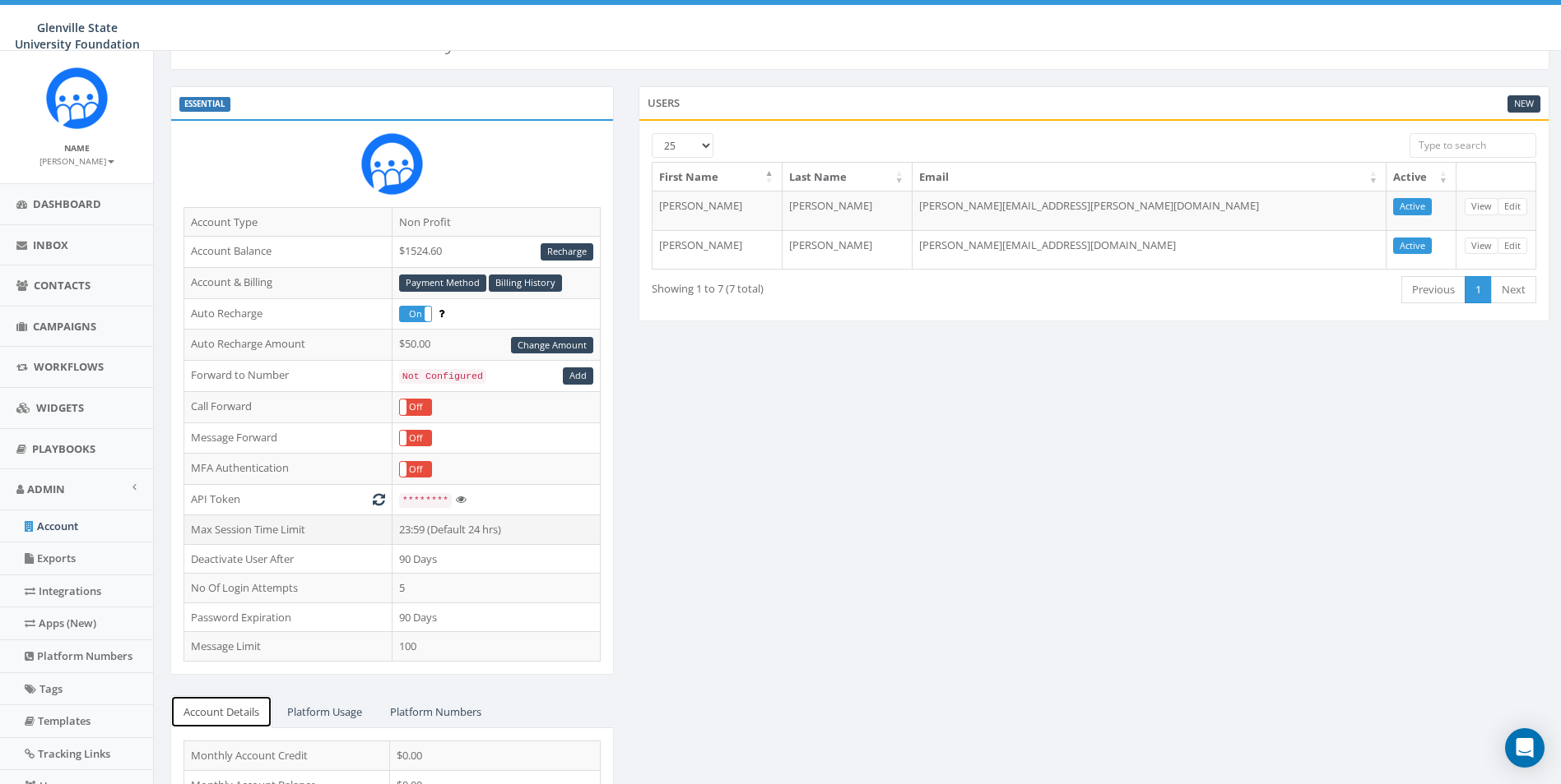
scroll to position [0, 0]
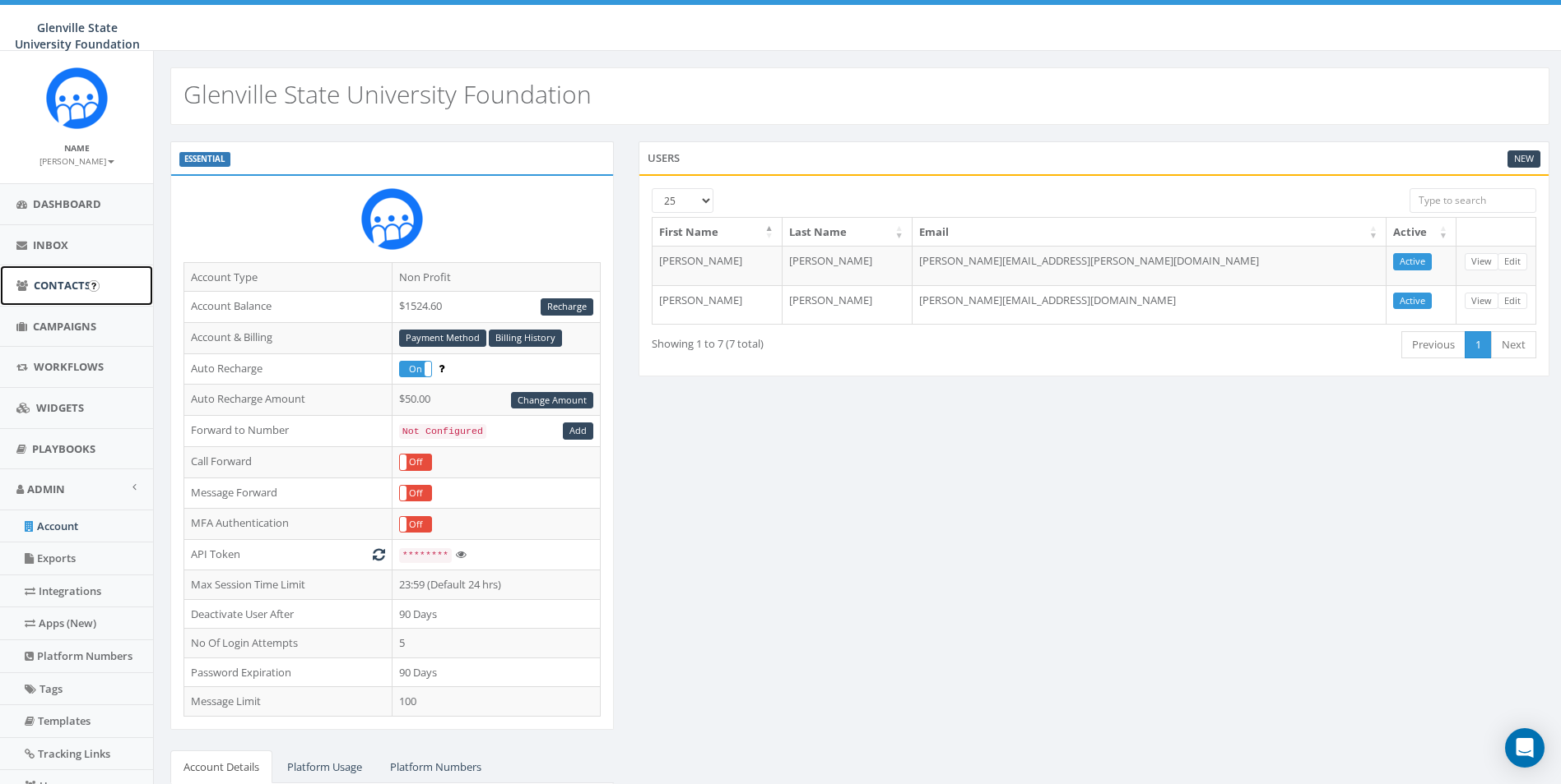
click at [38, 276] on link "Contacts" at bounding box center [76, 286] width 153 height 41
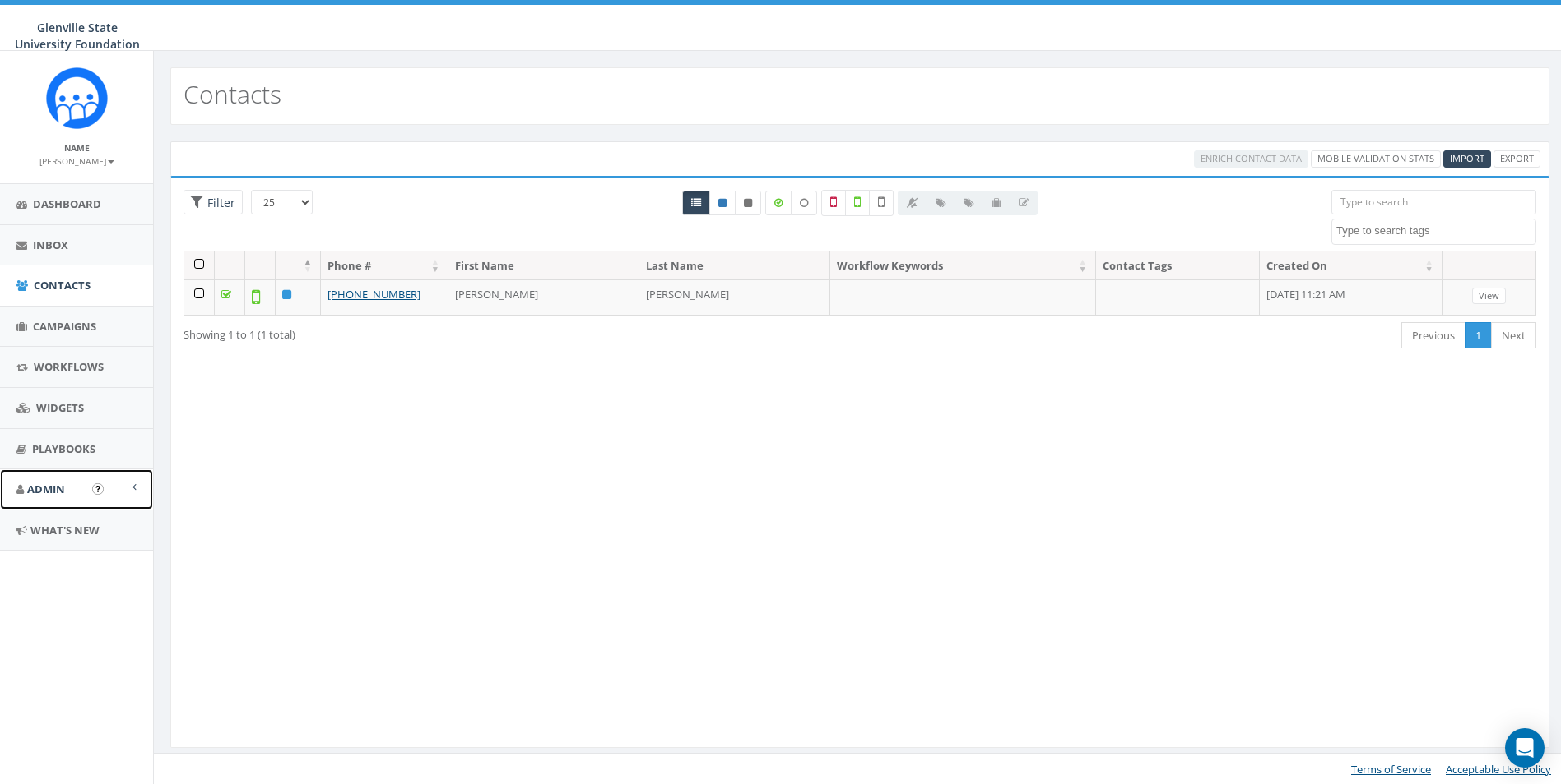
click at [57, 494] on span "Admin" at bounding box center [46, 489] width 38 height 15
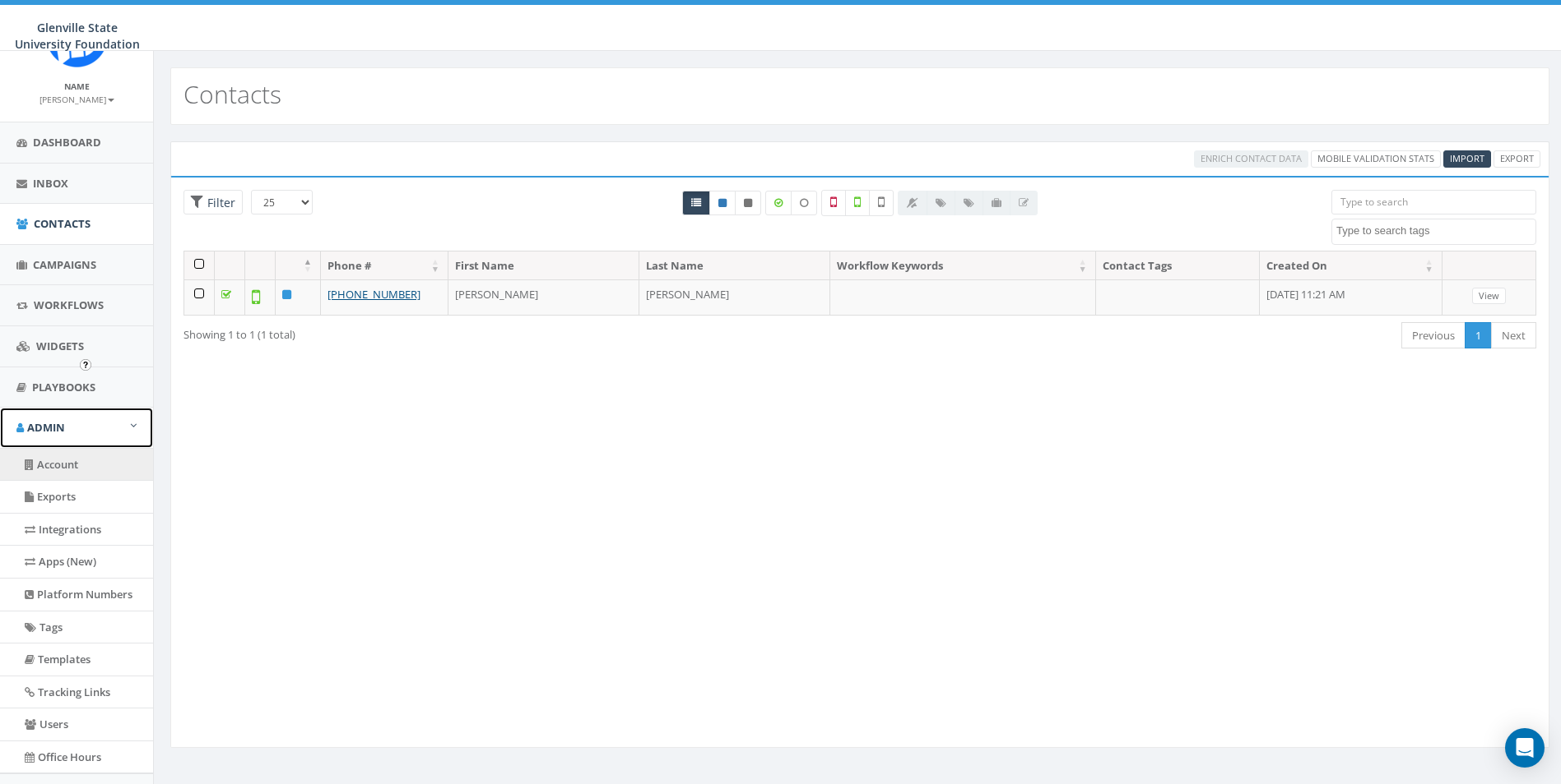
scroll to position [139, 0]
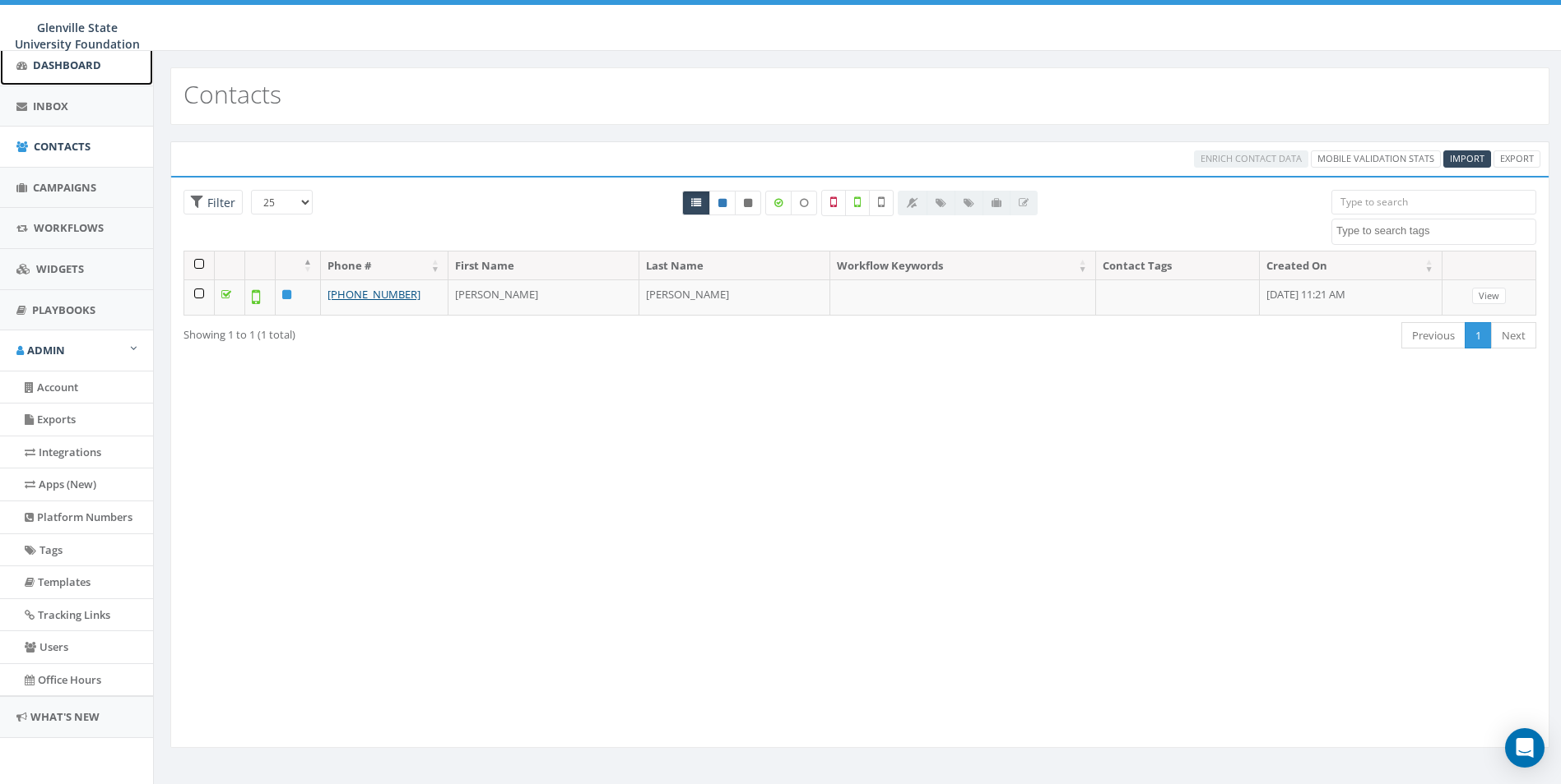
click at [26, 76] on link "Dashboard" at bounding box center [76, 65] width 153 height 41
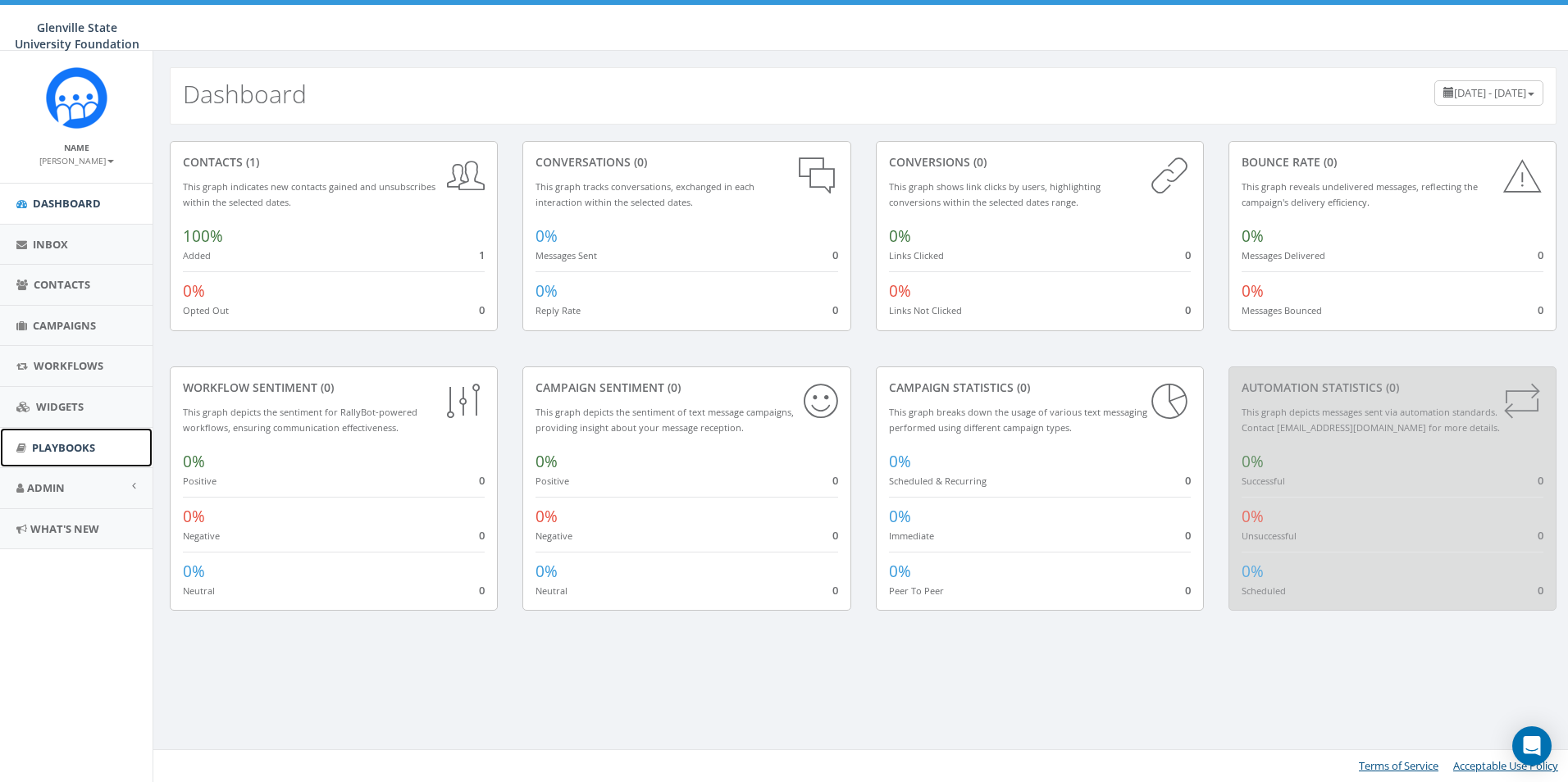
click at [60, 453] on span "Playbooks" at bounding box center [63, 447] width 63 height 15
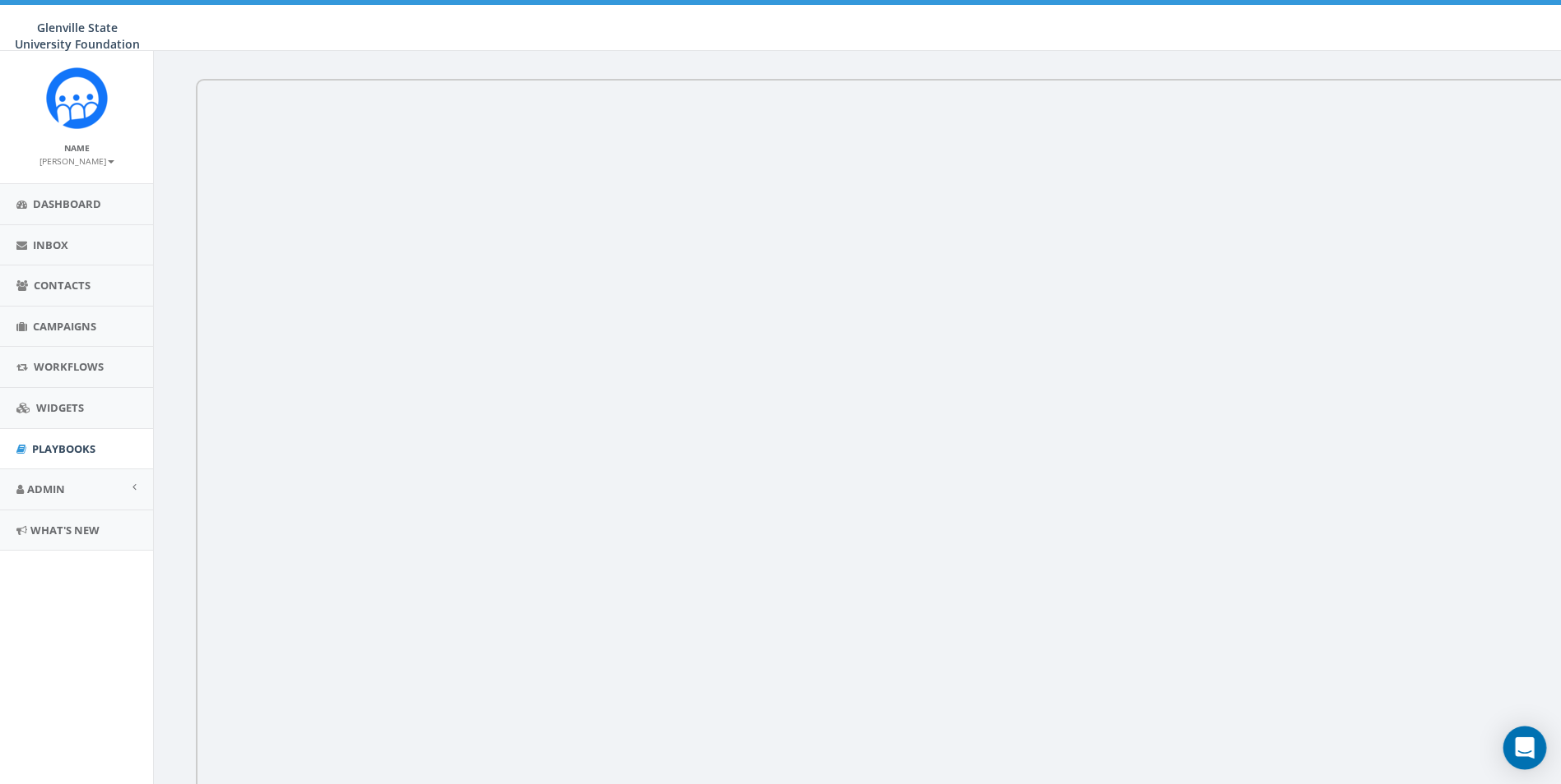
click at [1529, 745] on icon "Open Intercom Messenger" at bounding box center [1523, 748] width 19 height 22
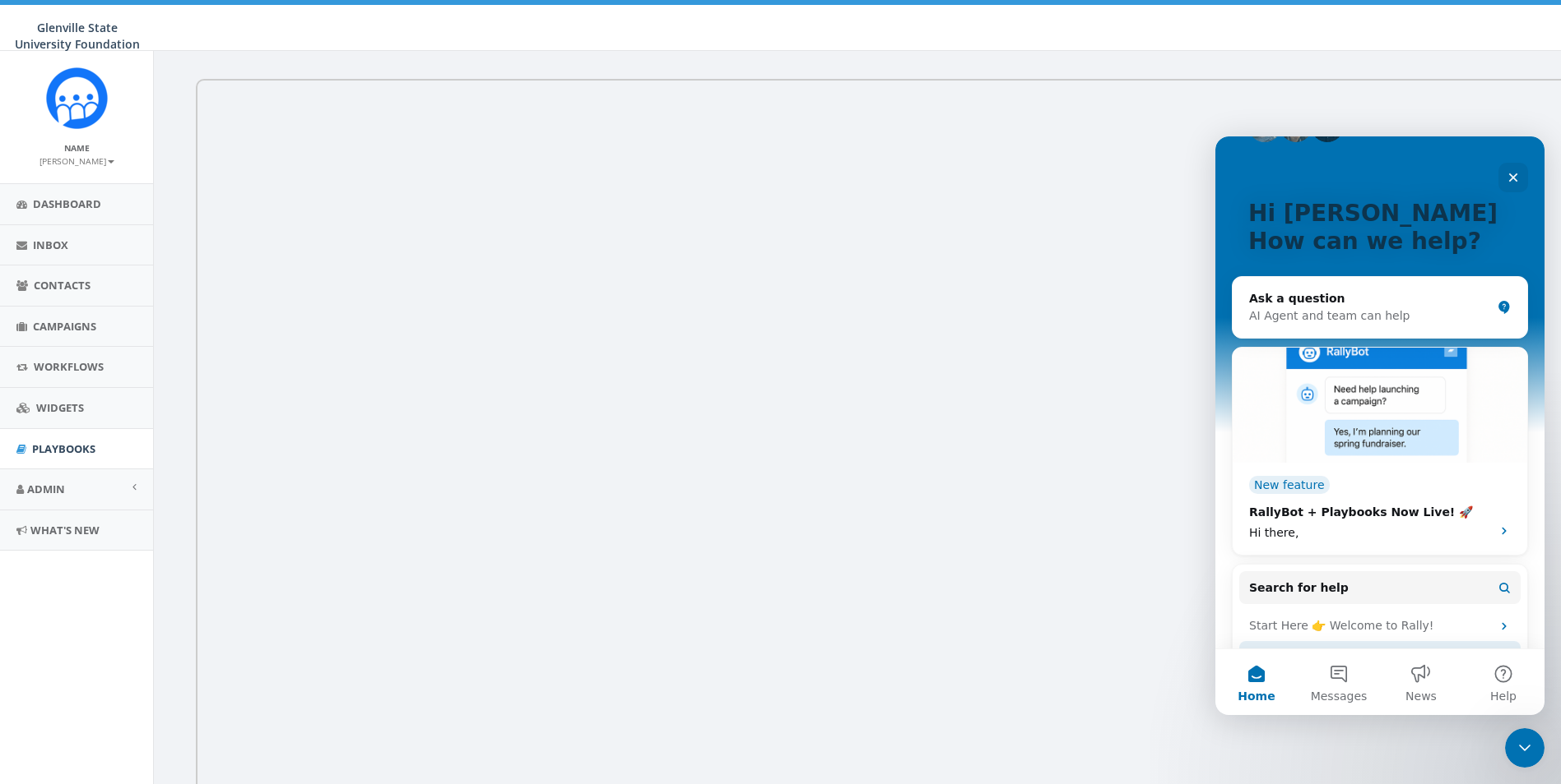
scroll to position [82, 0]
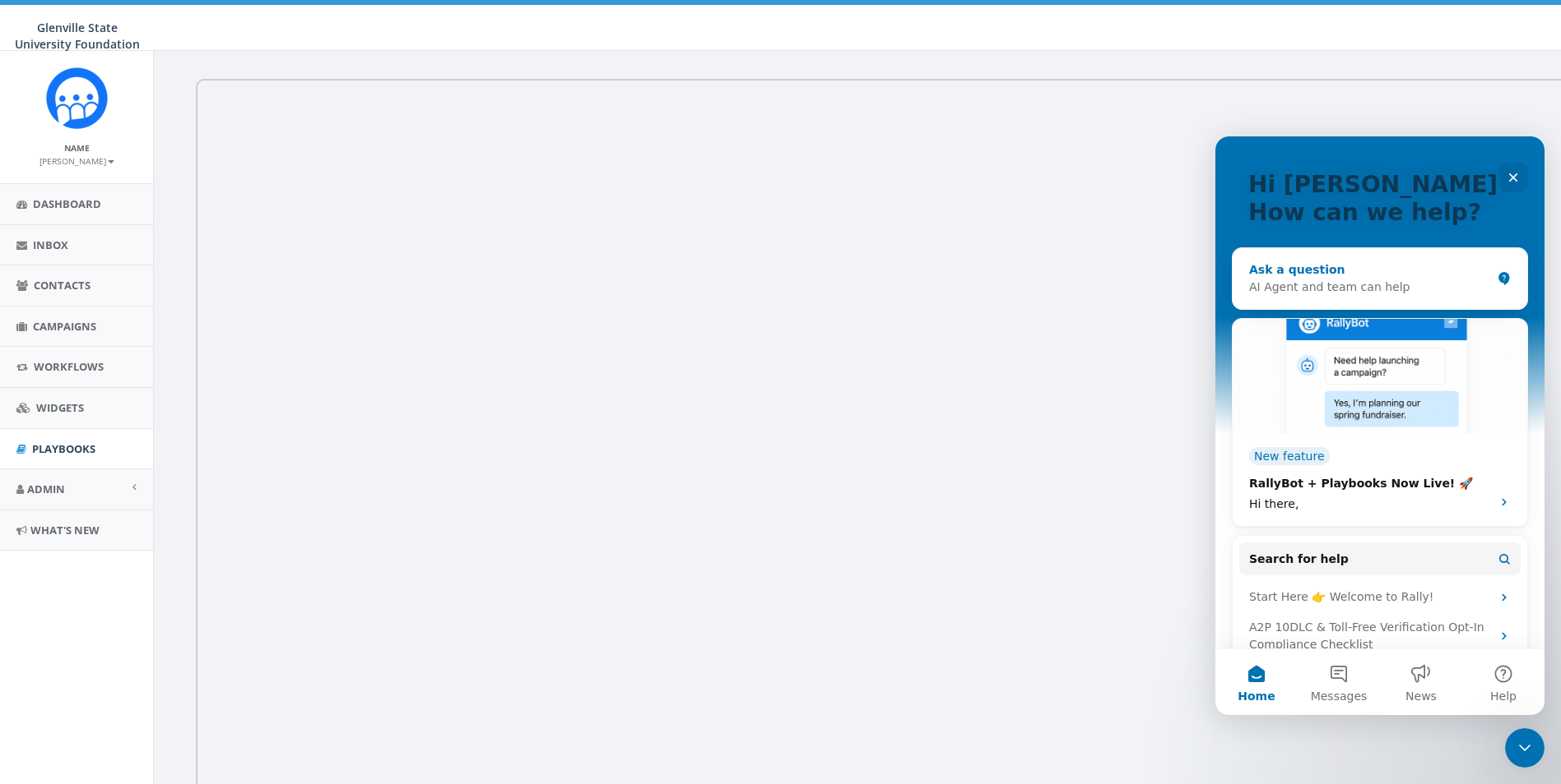
click at [1369, 289] on div "AI Agent and team can help" at bounding box center [1370, 287] width 242 height 17
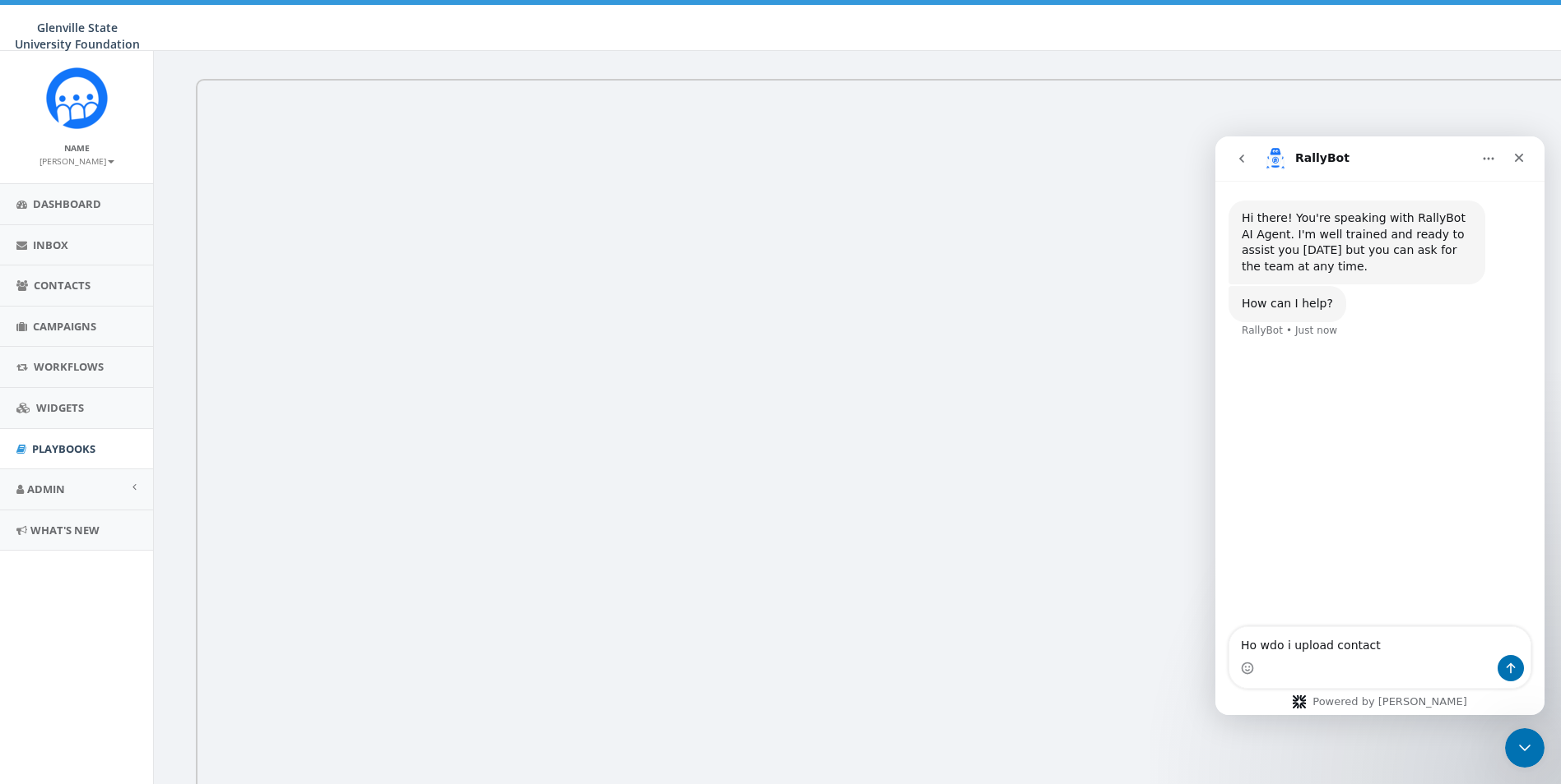
type textarea "Ho wdo i upload contacts"
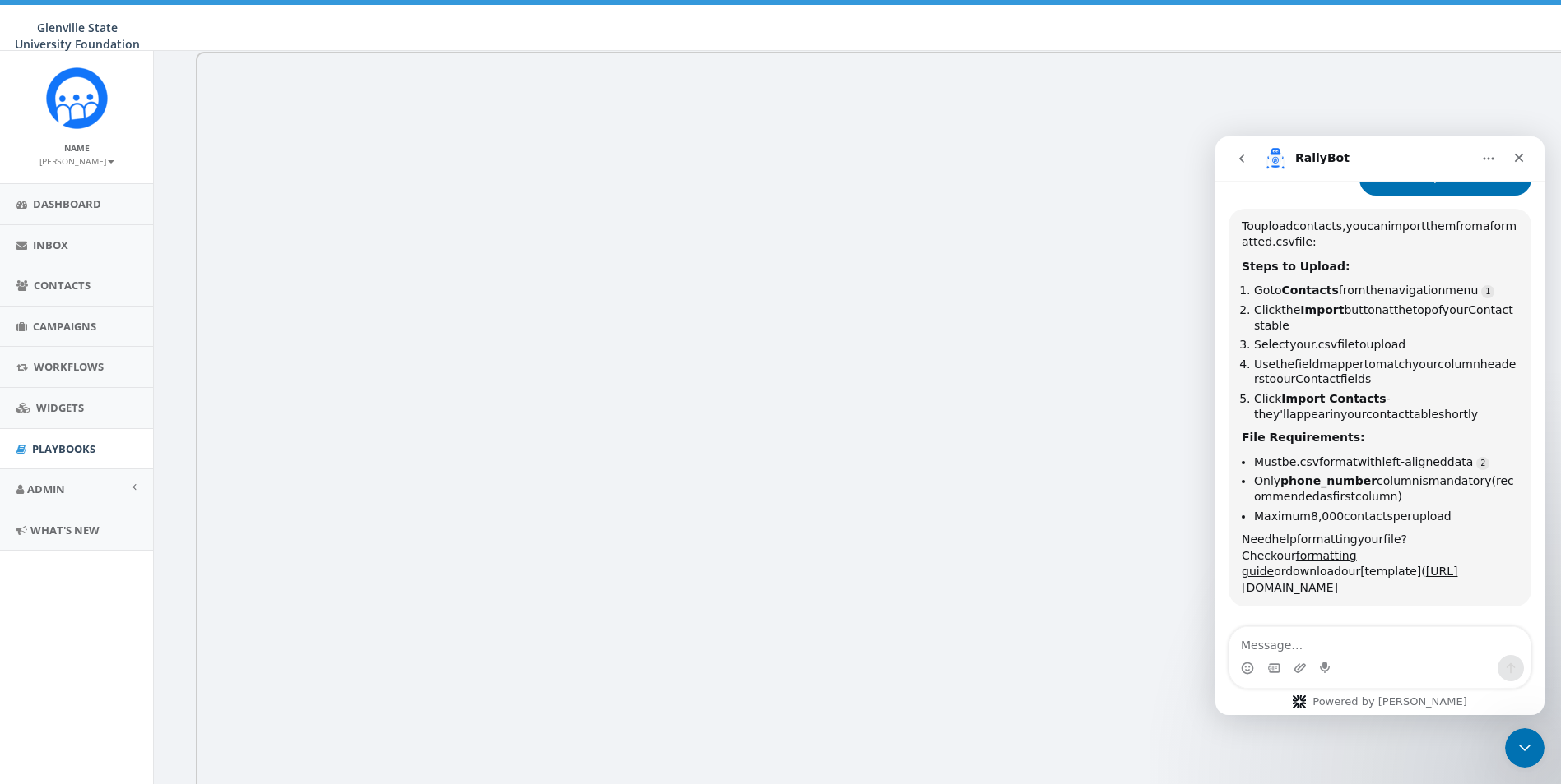
scroll to position [159, 0]
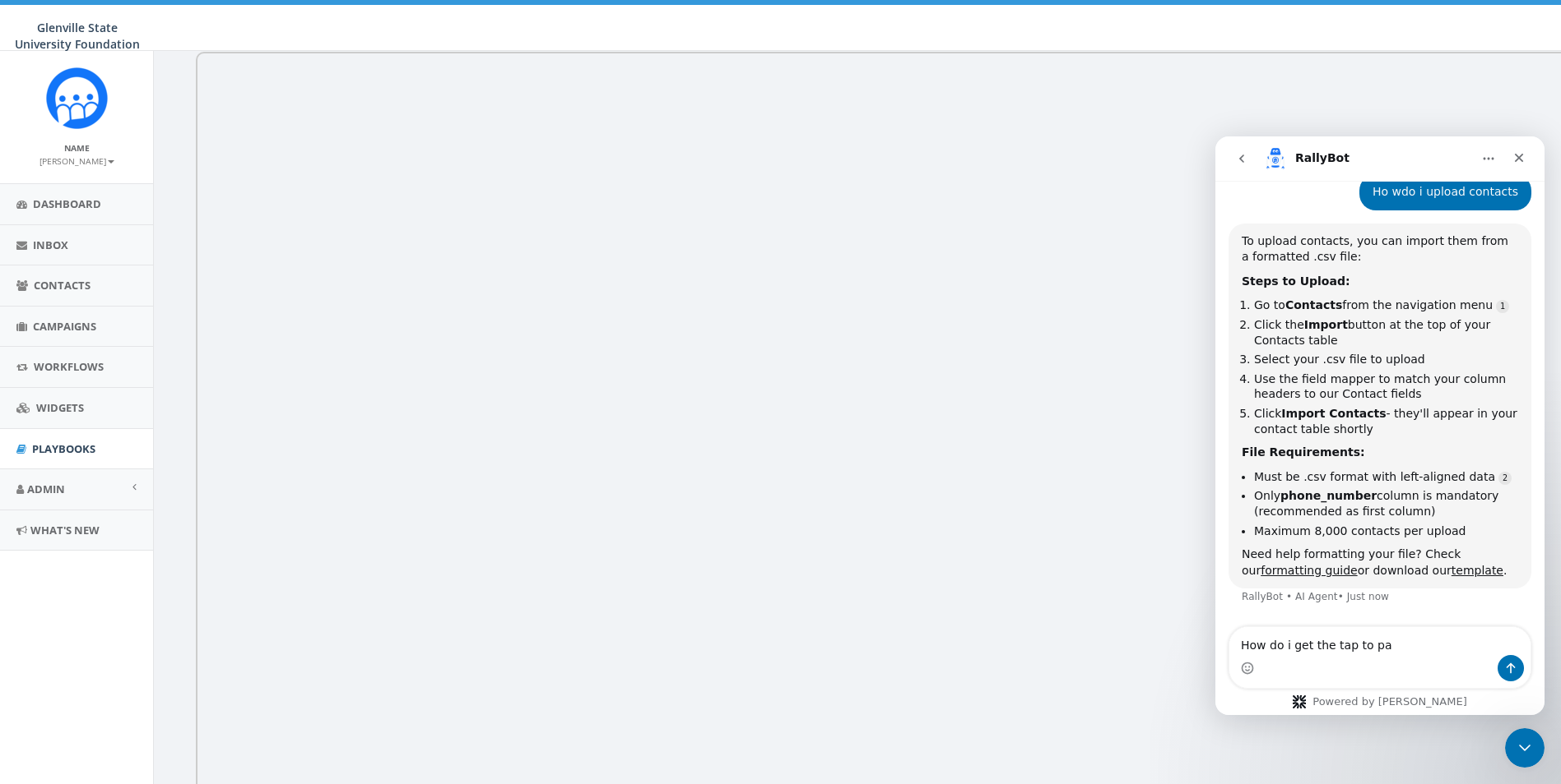
type textarea "How do i get the tap to pay"
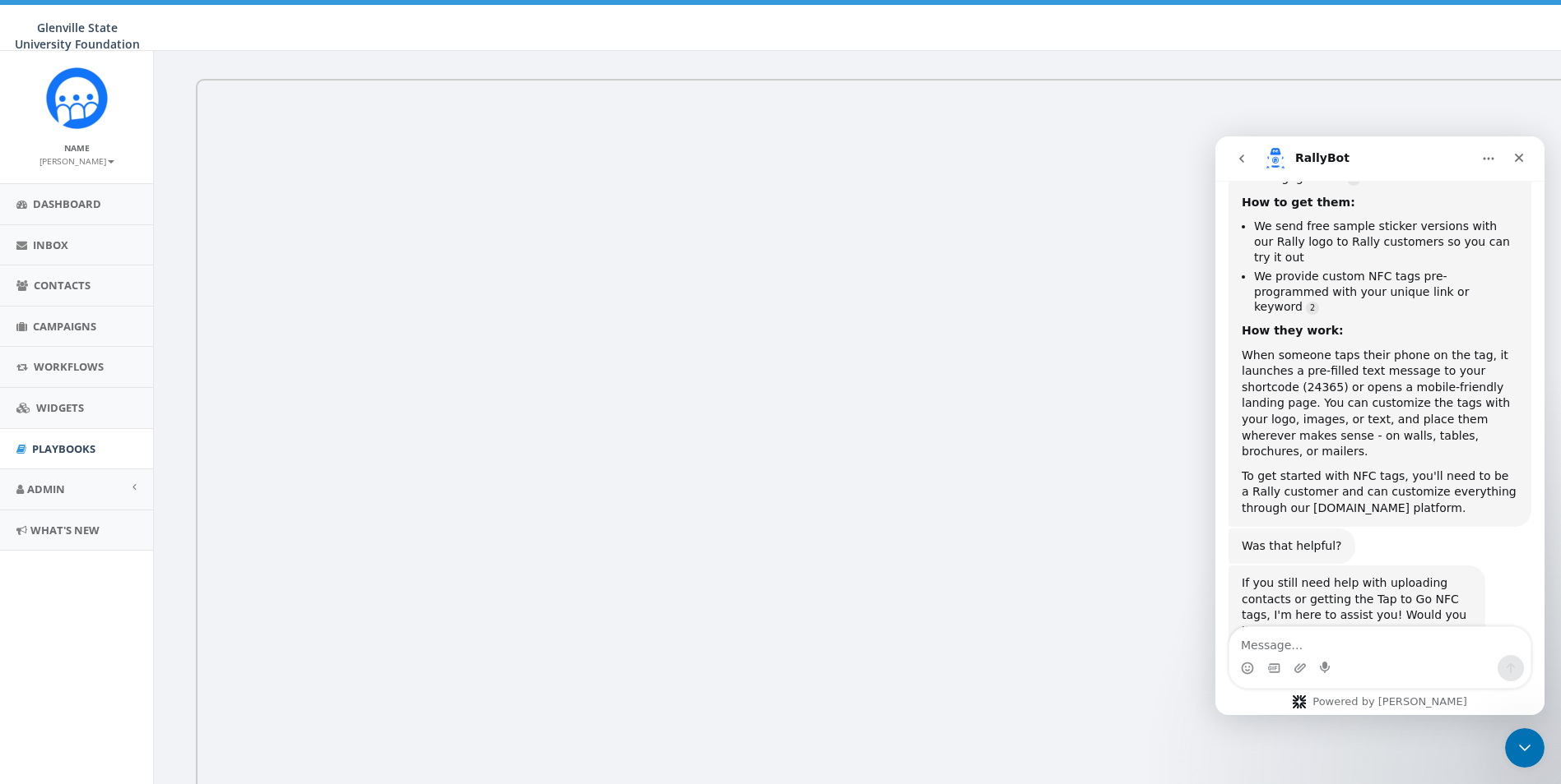
scroll to position [711, 0]
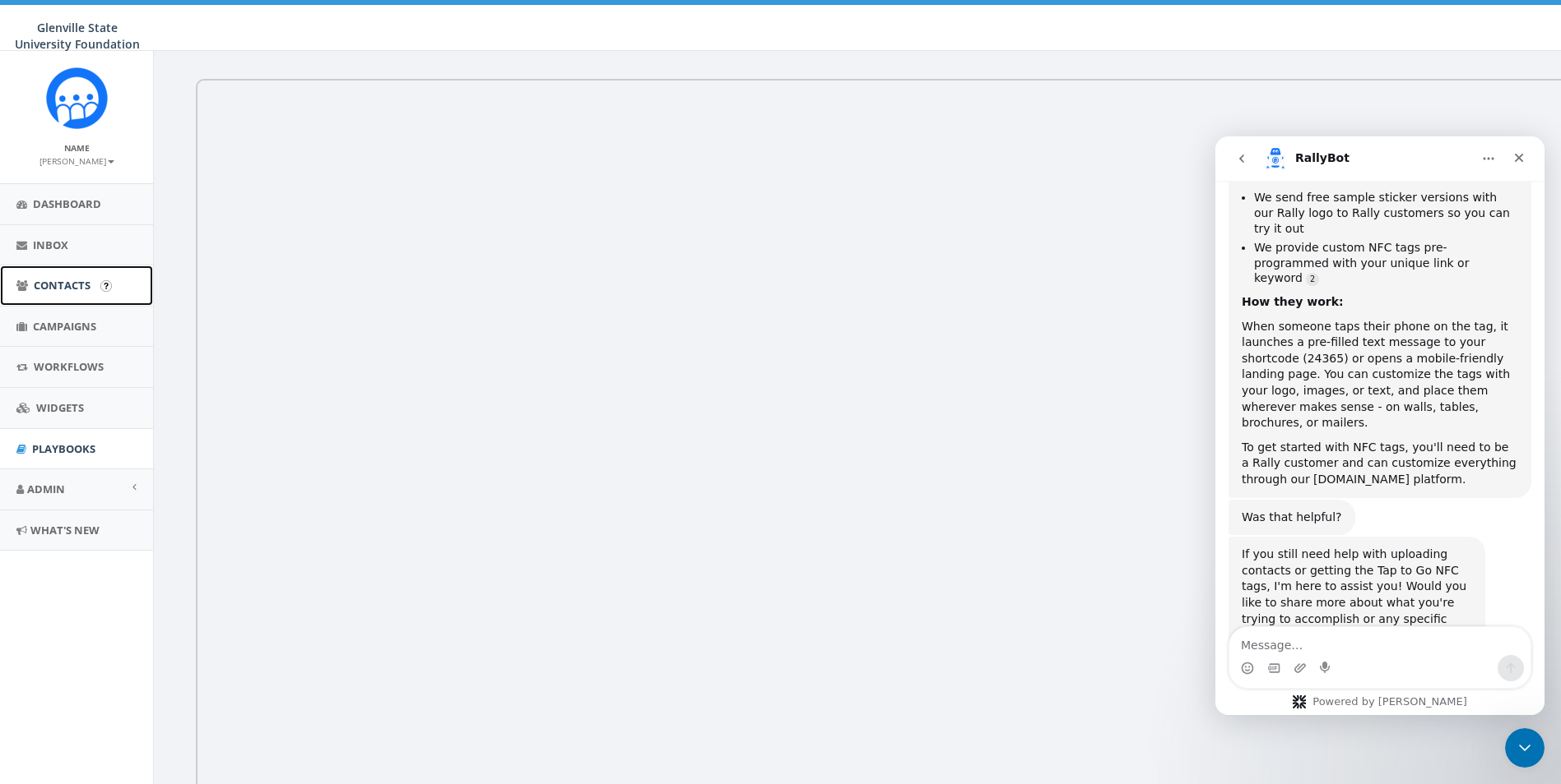
click at [72, 278] on span "Contacts" at bounding box center [62, 285] width 57 height 15
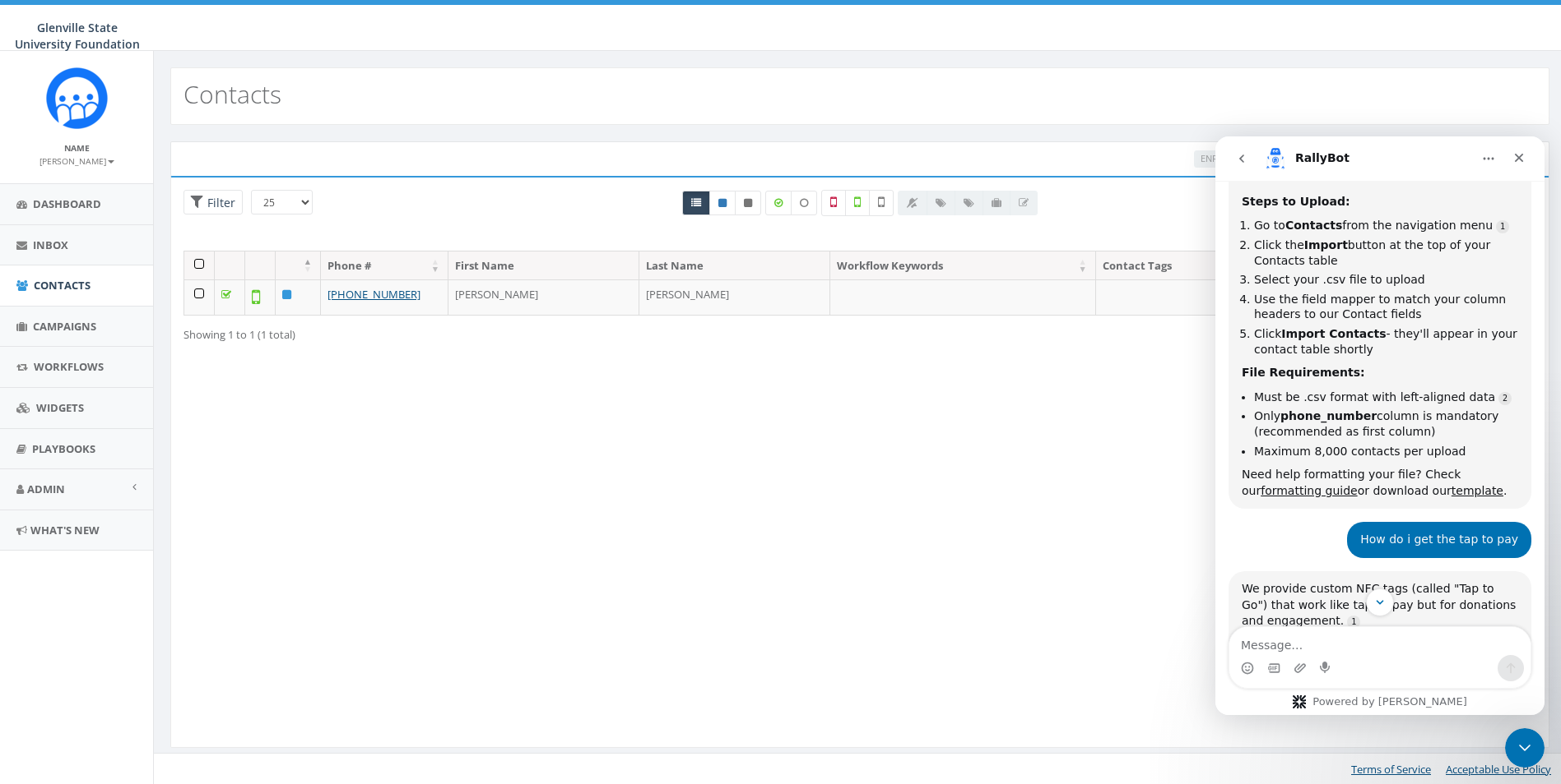
scroll to position [247, 0]
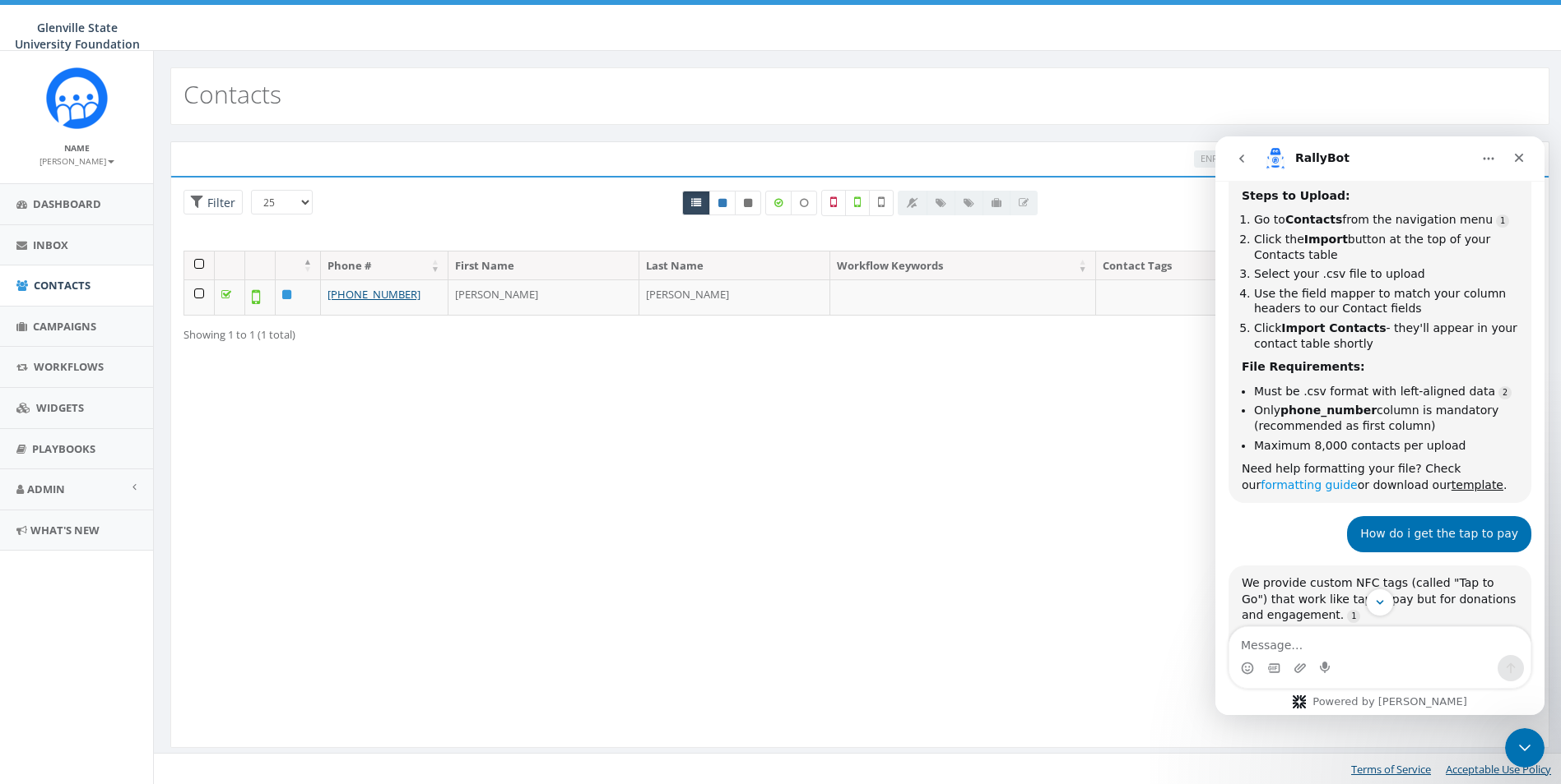
click at [1293, 482] on link "formatting guide" at bounding box center [1308, 484] width 96 height 13
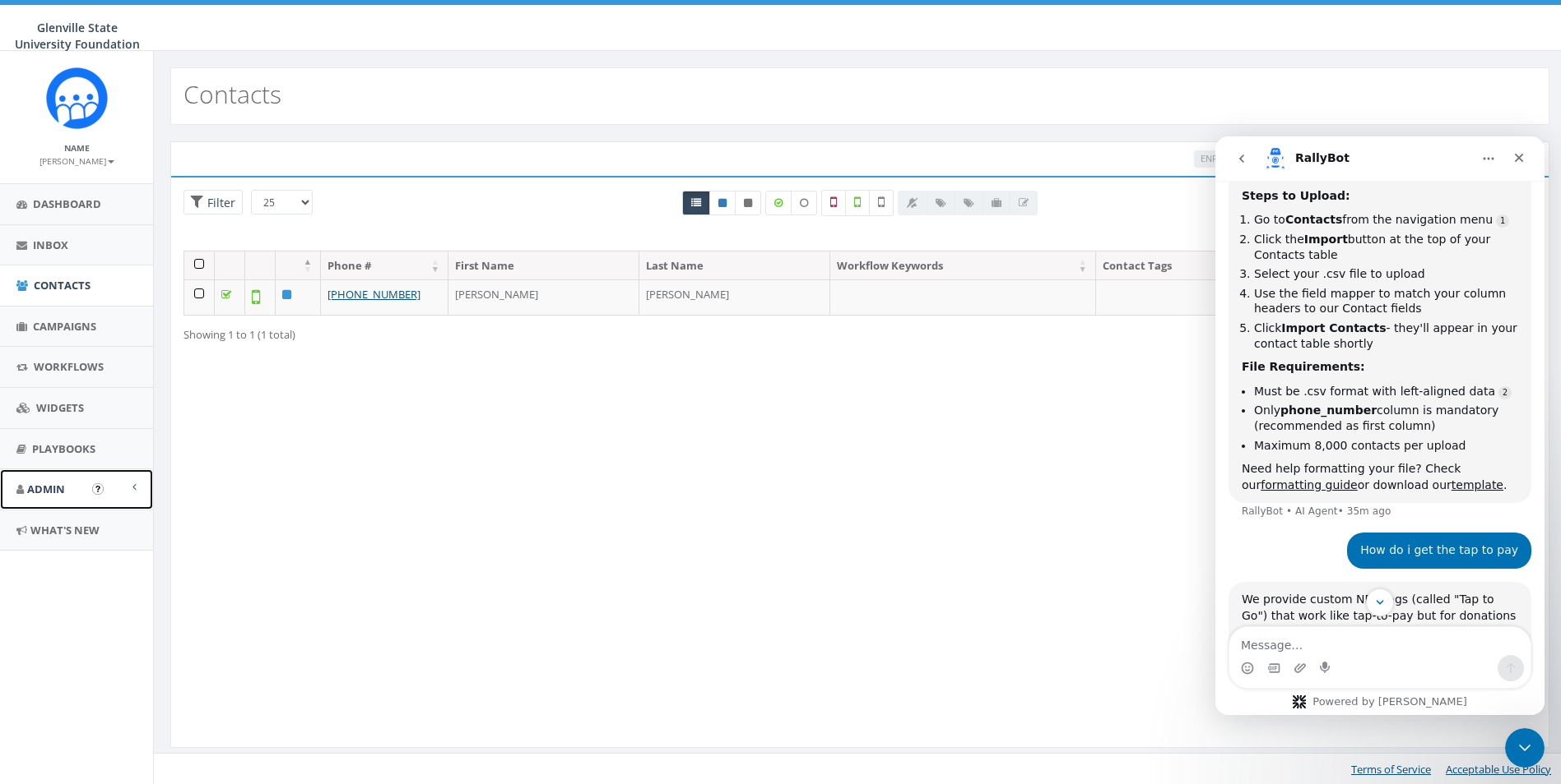
click at [84, 482] on link "Admin" at bounding box center [76, 489] width 153 height 41
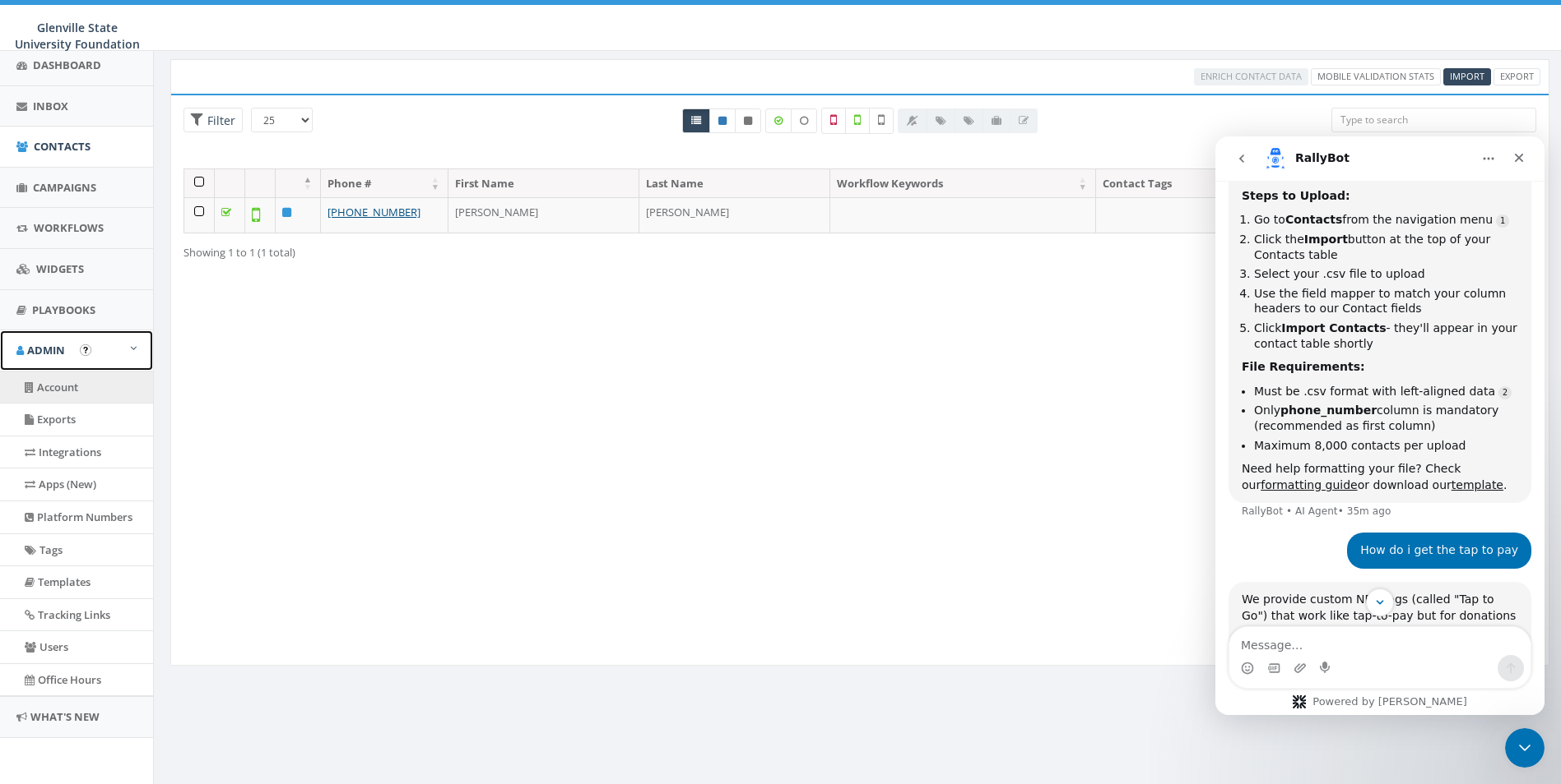
scroll to position [0, 0]
